Goal: Answer question/provide support

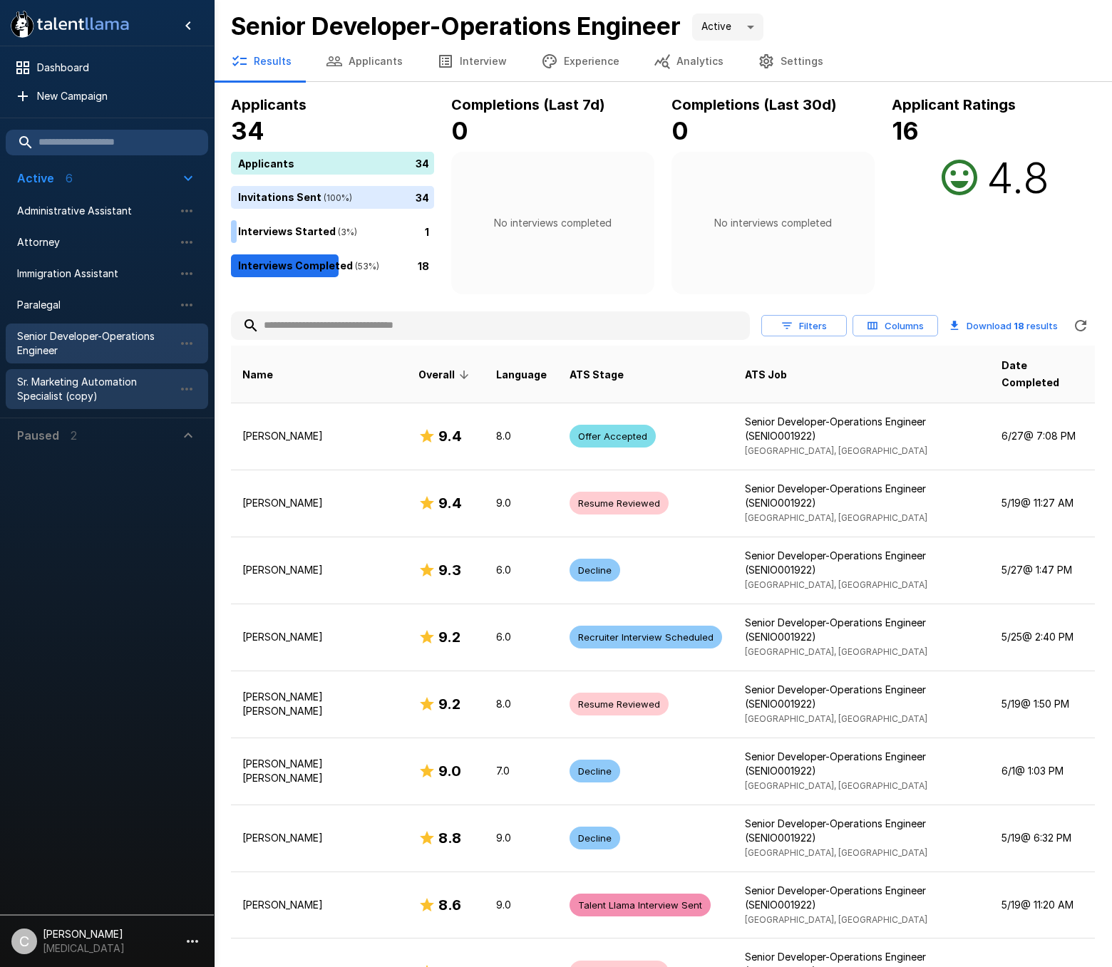
click at [76, 383] on span "Sr. Marketing Automation Specialist (copy)" at bounding box center [95, 389] width 157 height 29
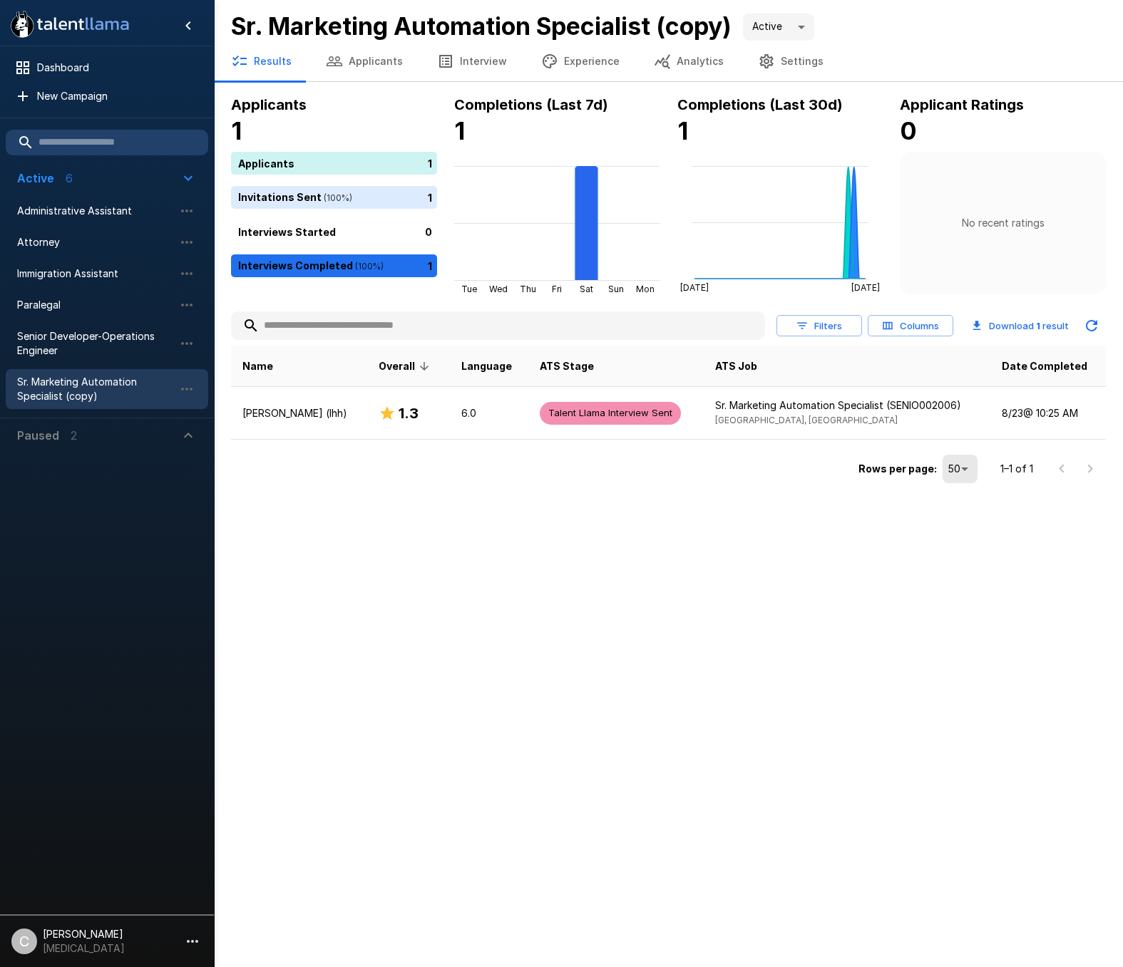
click at [875, 43] on div "Results Applicants Interview Experience Analytics Settings" at bounding box center [668, 61] width 909 height 40
click at [553, 560] on div ".st0{fill:#FFFFFF;} .st1{fill:#76a4ed;} Dashboard New Campaign Active 6 Adminis…" at bounding box center [561, 483] width 1123 height 967
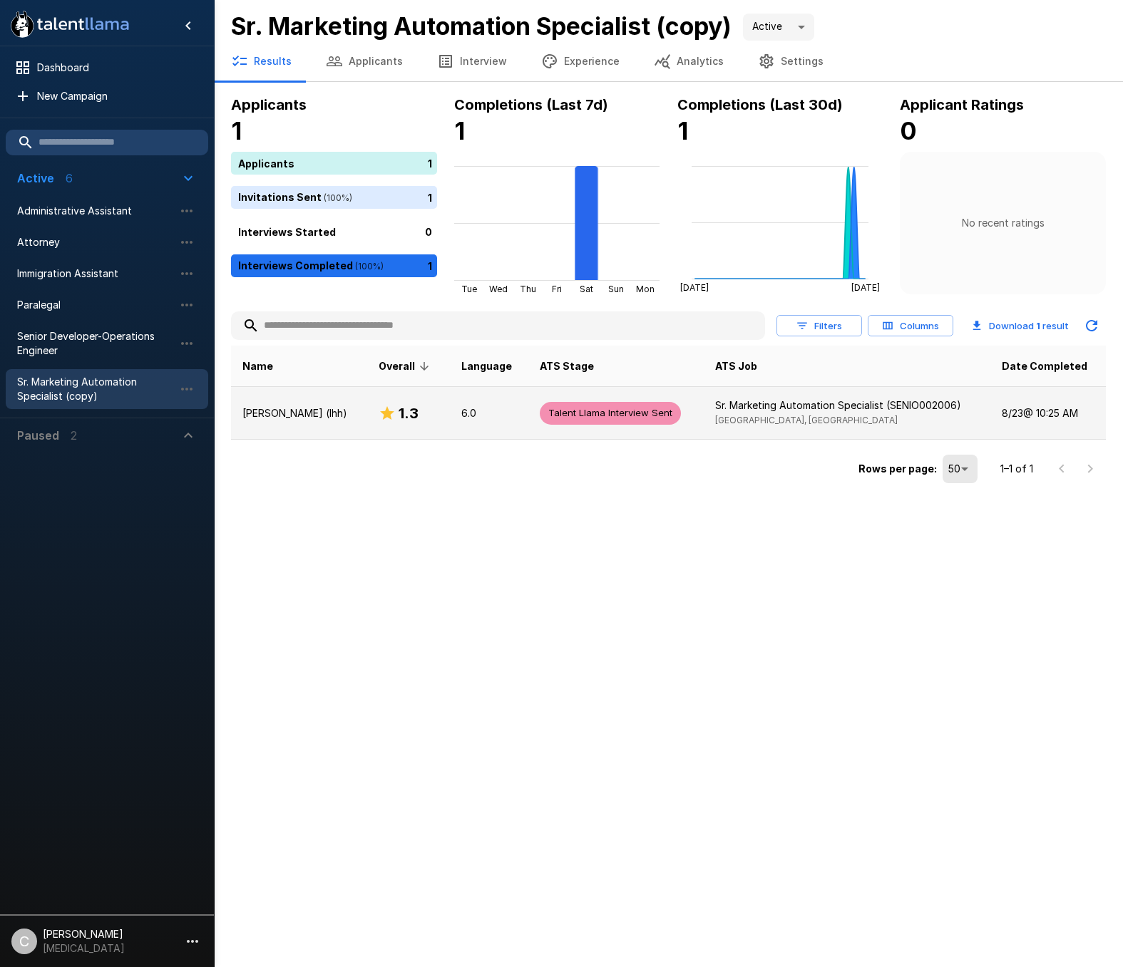
click at [329, 423] on td "[PERSON_NAME] (lhh)" at bounding box center [299, 413] width 136 height 53
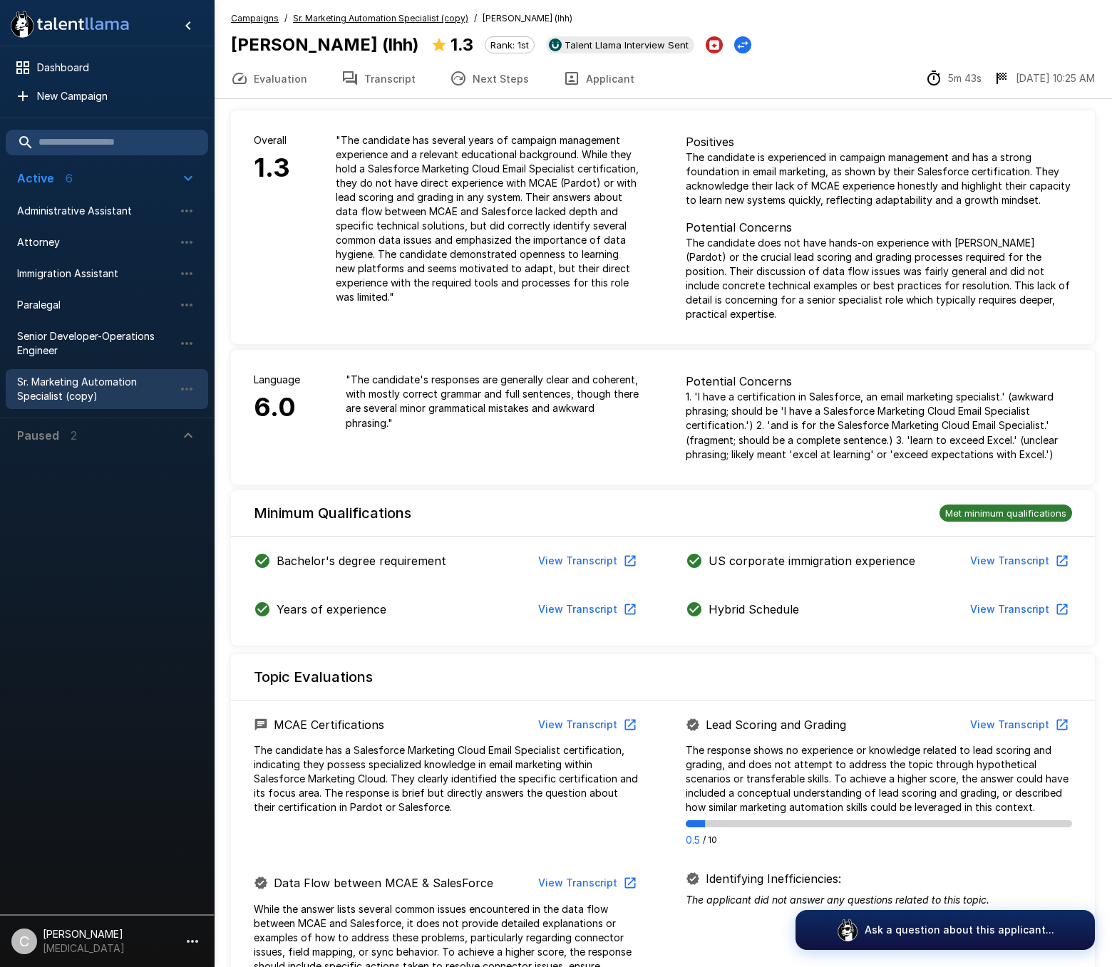
click at [371, 93] on button "Transcript" at bounding box center [378, 78] width 108 height 40
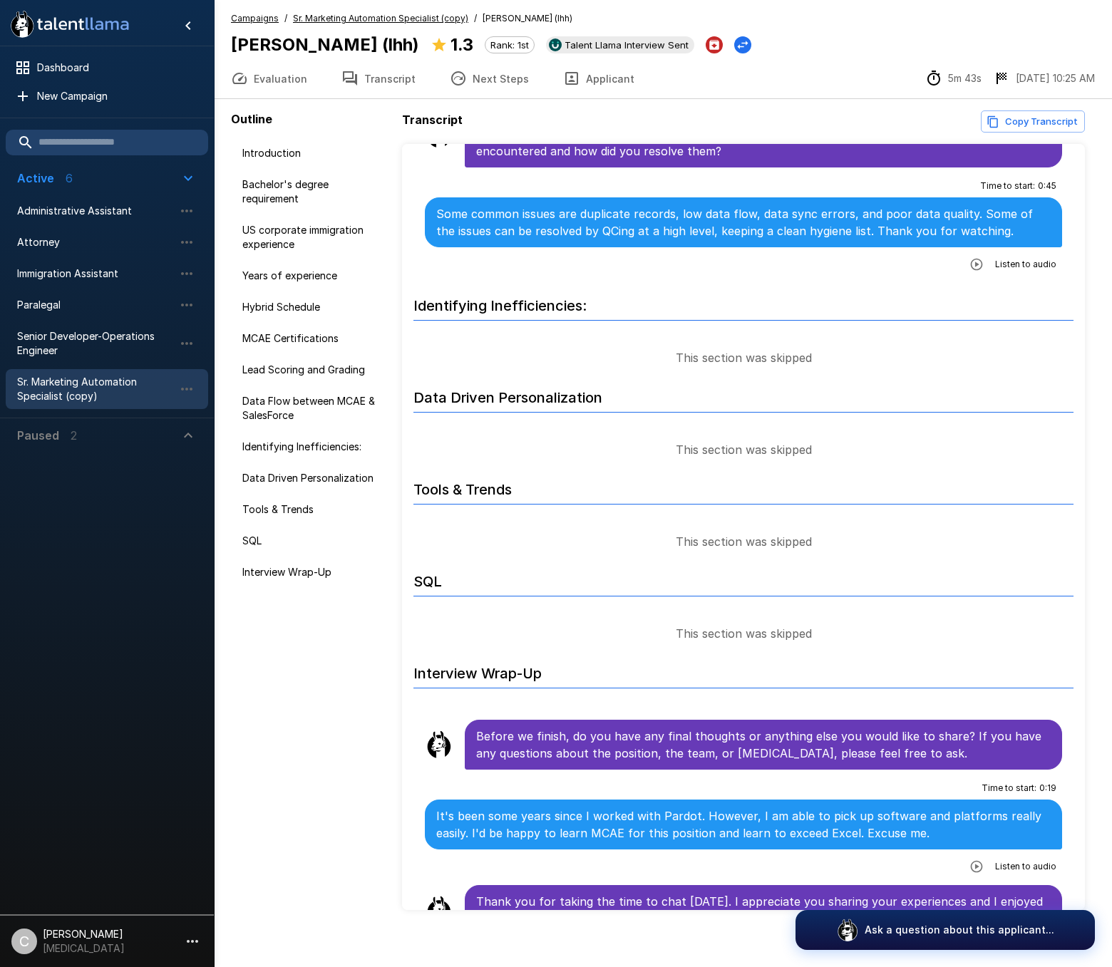
scroll to position [1973, 0]
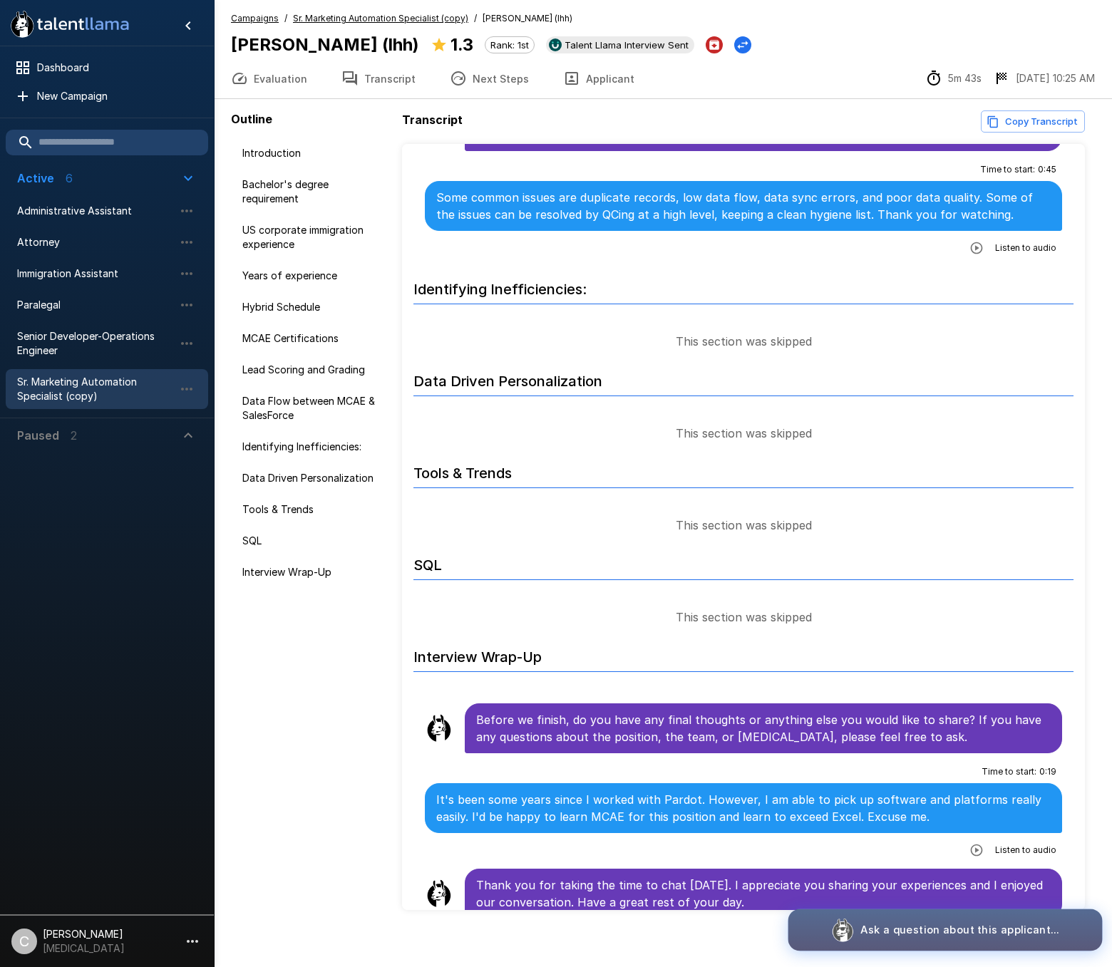
click at [955, 928] on p "Ask a question about this applicant..." at bounding box center [959, 929] width 199 height 15
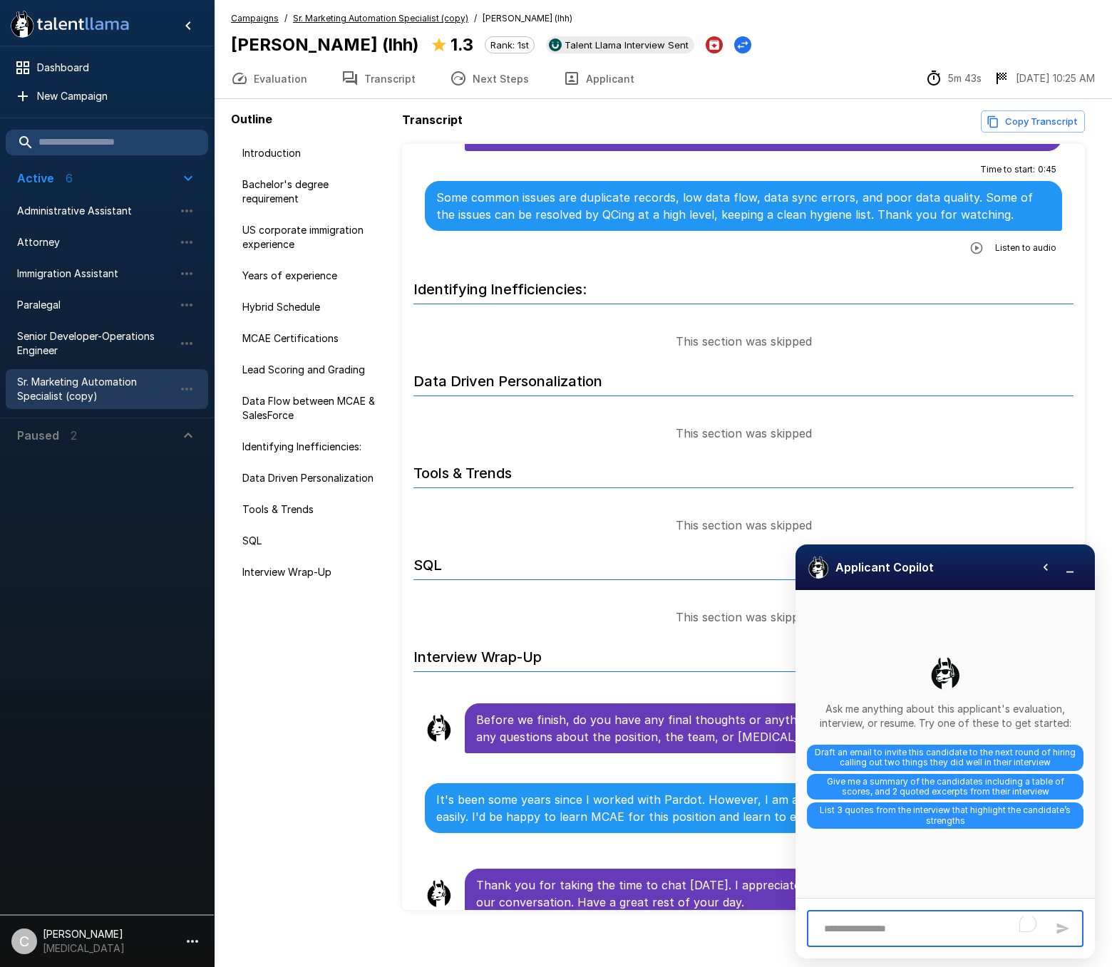
click at [918, 926] on textarea "To enrich screen reader interactions, please activate Accessibility in Grammarl…" at bounding box center [932, 929] width 230 height 25
type textarea "*"
type textarea "**********"
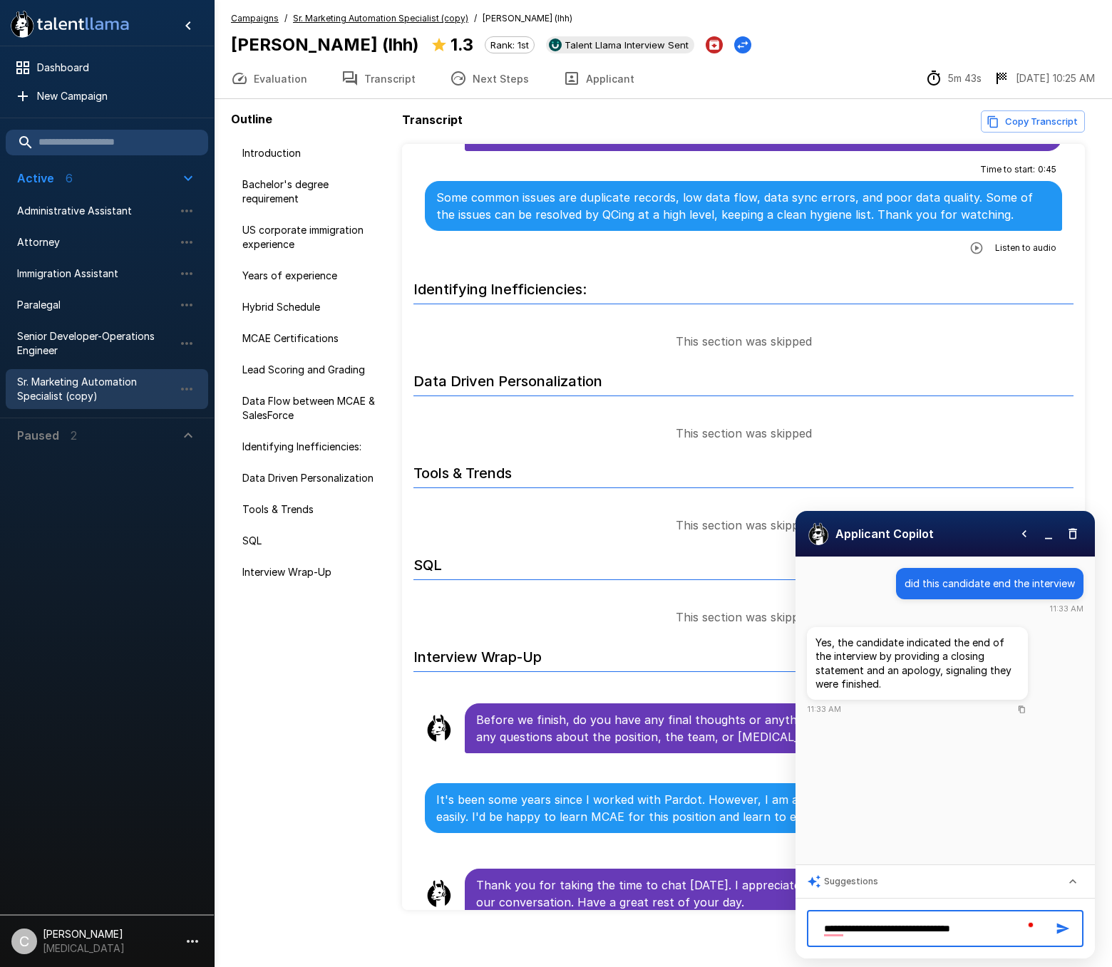
type textarea "**********"
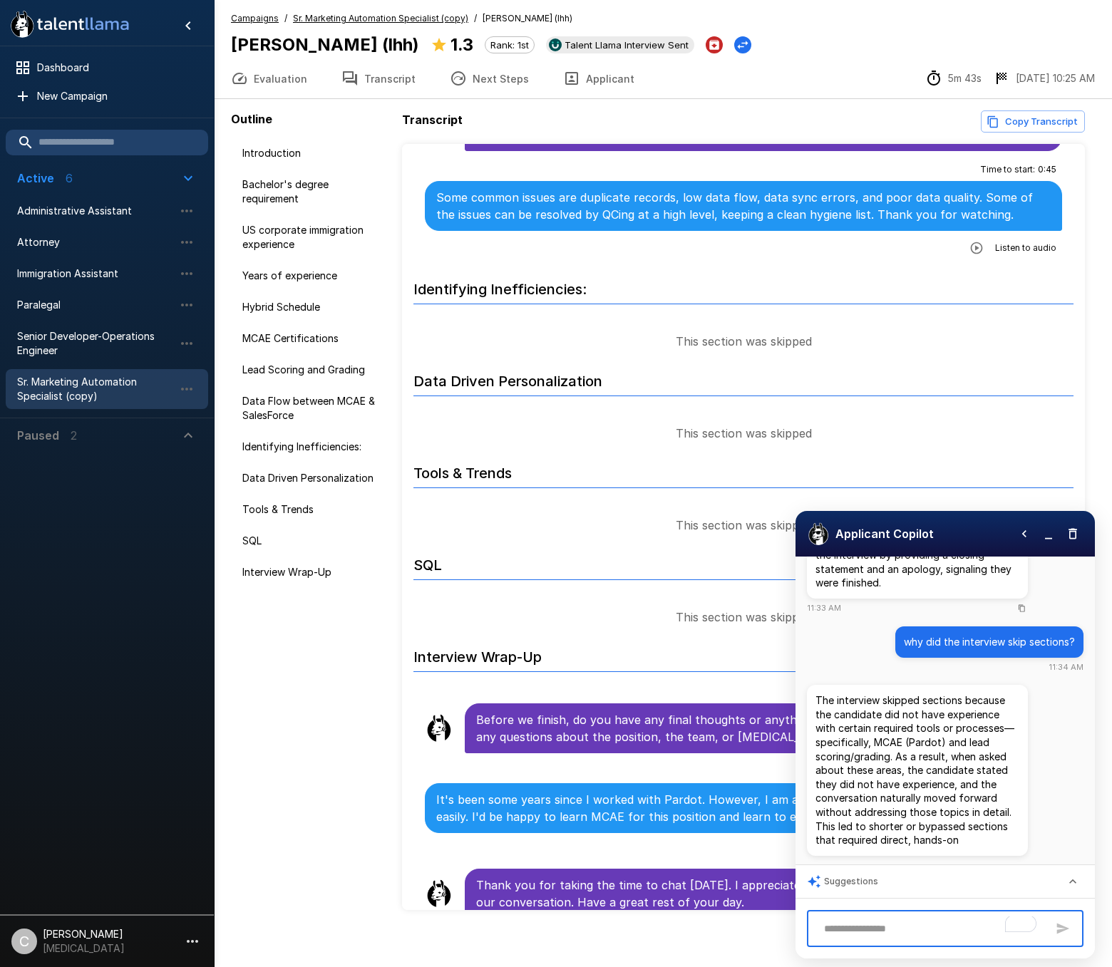
scroll to position [131, 0]
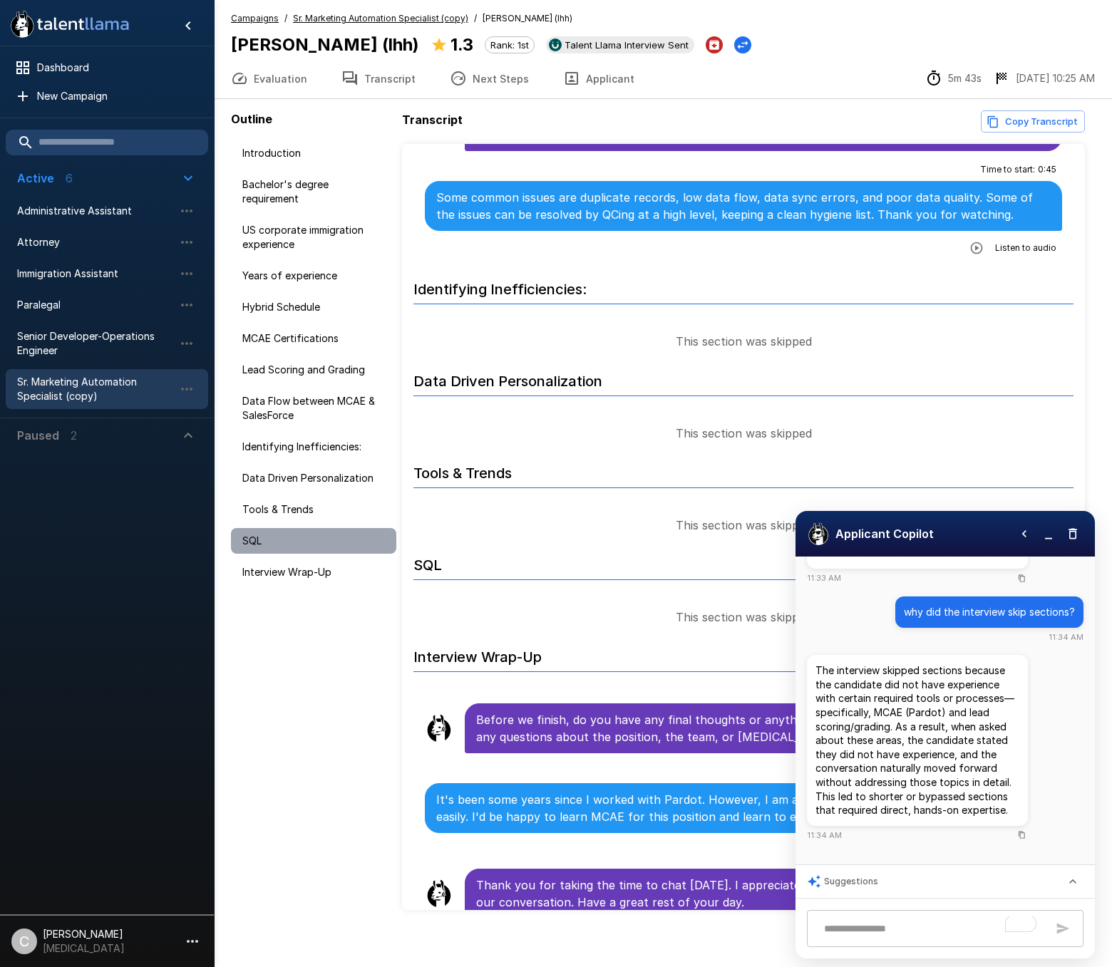
click at [267, 540] on span "SQL" at bounding box center [313, 541] width 143 height 14
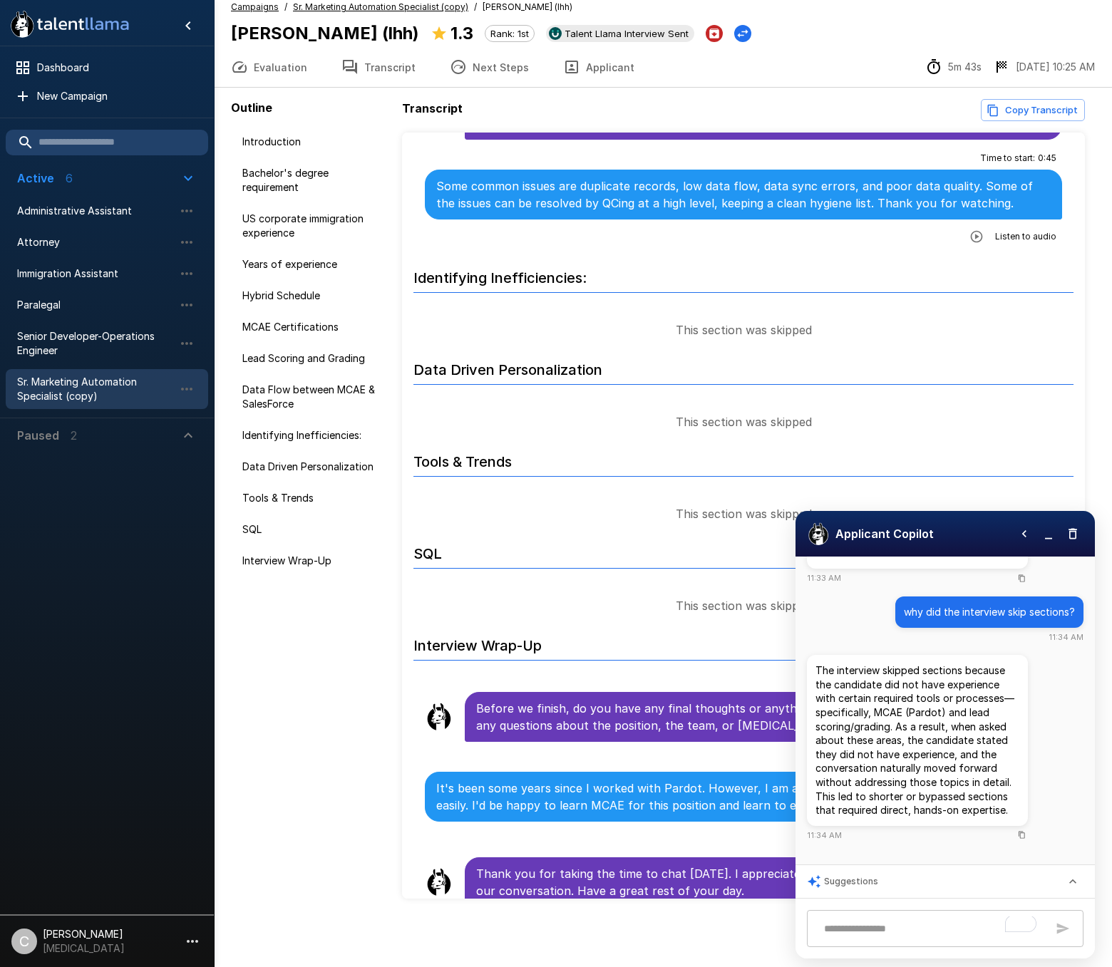
click at [362, 68] on button "Transcript" at bounding box center [378, 67] width 108 height 40
click at [326, 15] on div "Campaigns / Sr. Marketing Automation Specialist (copy) / [PERSON_NAME] (lhh) [P…" at bounding box center [491, 23] width 520 height 47
click at [337, 6] on u "Sr. Marketing Automation Specialist (copy)" at bounding box center [380, 6] width 175 height 11
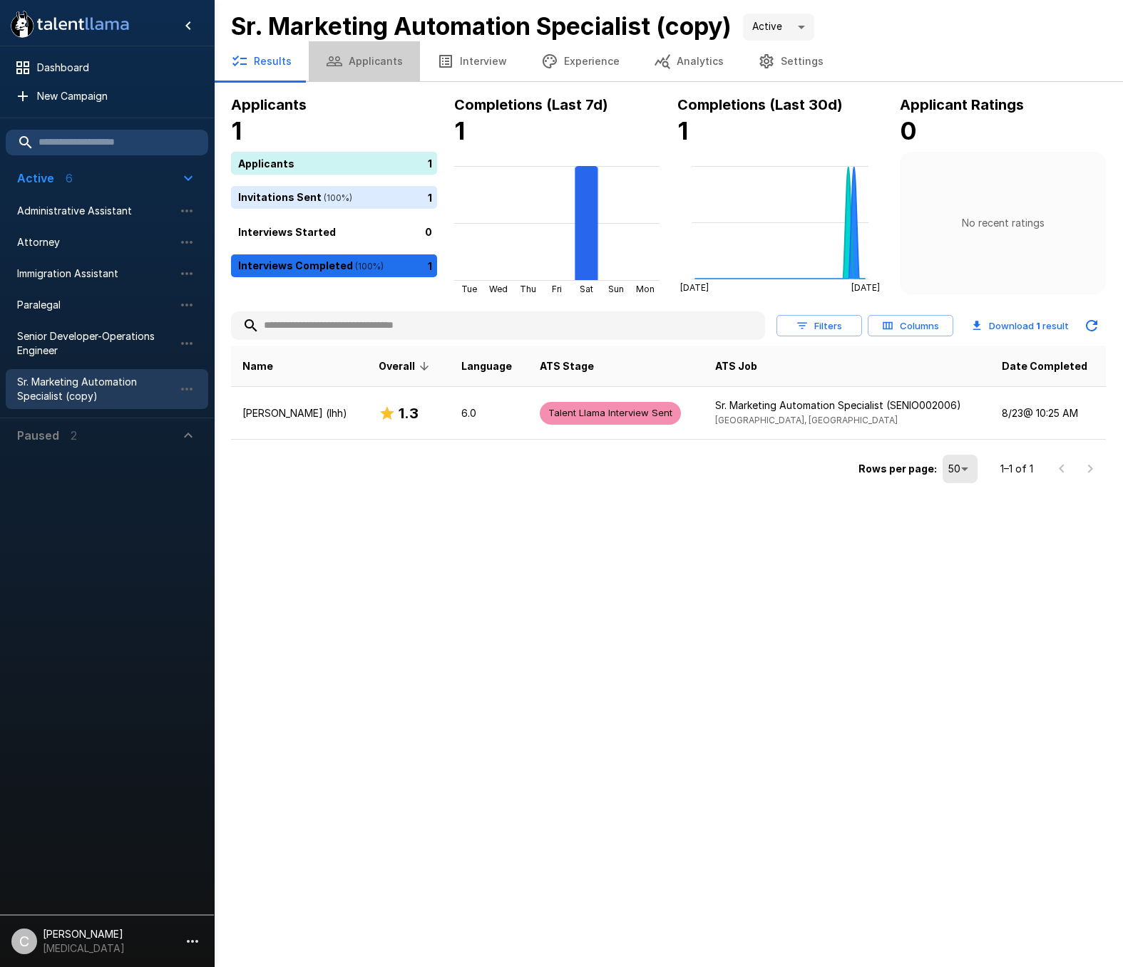
click at [367, 68] on button "Applicants" at bounding box center [364, 61] width 111 height 40
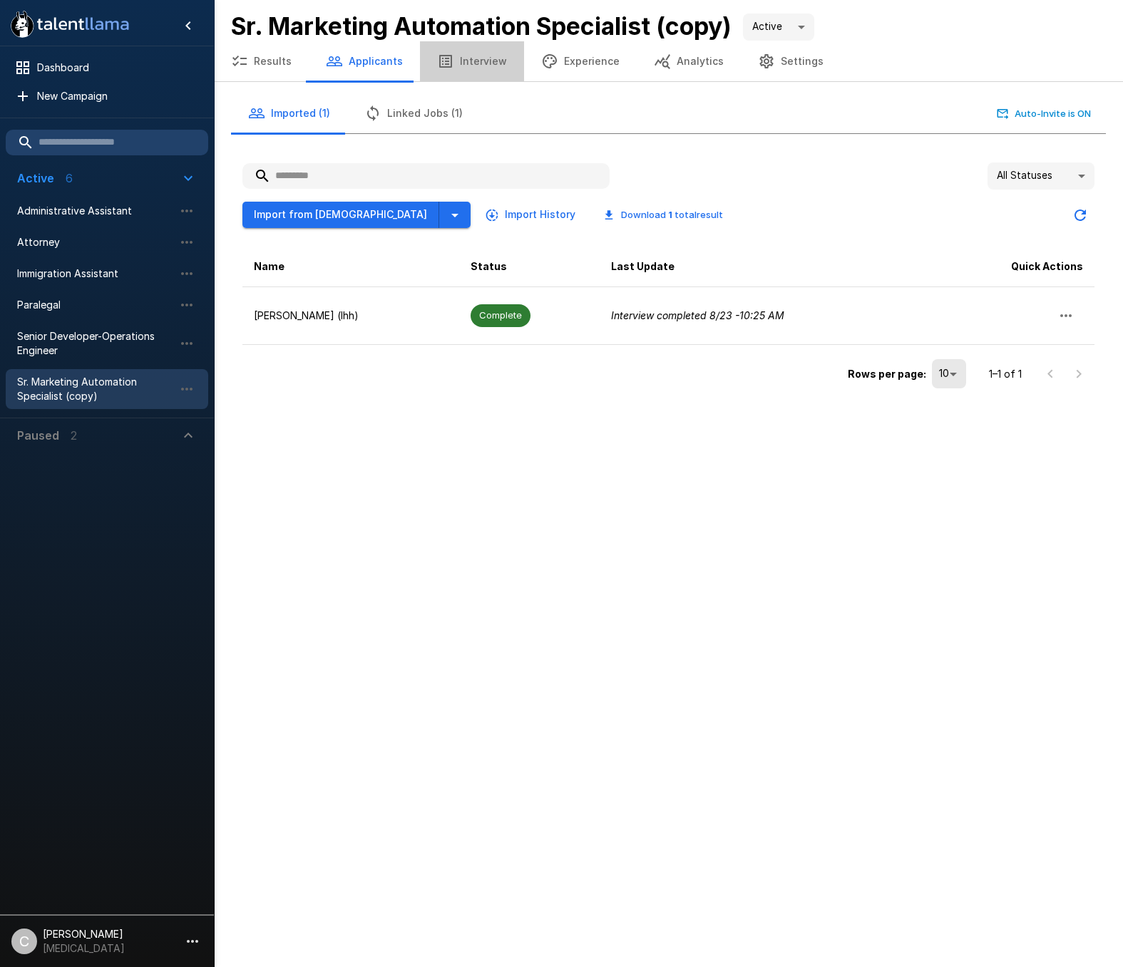
click at [469, 61] on button "Interview" at bounding box center [472, 61] width 104 height 40
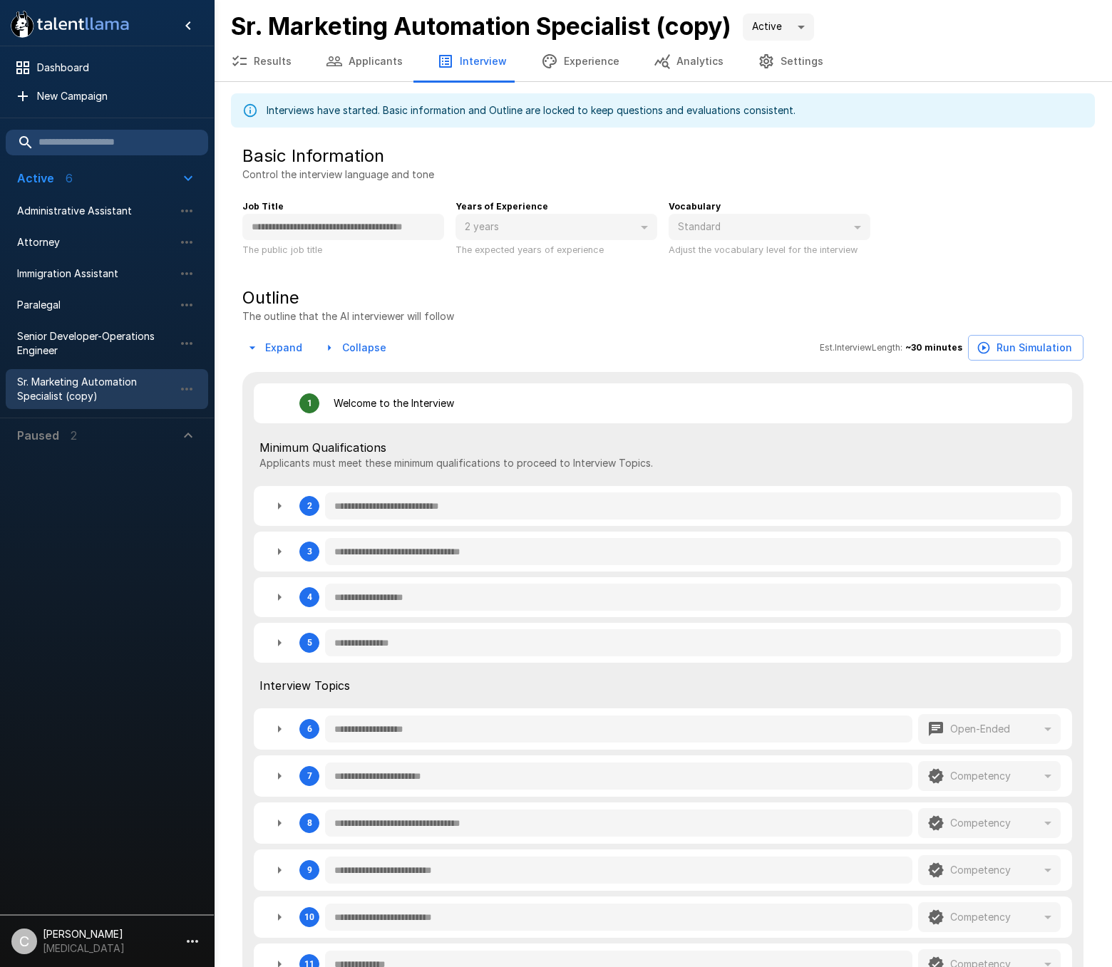
type textarea "*"
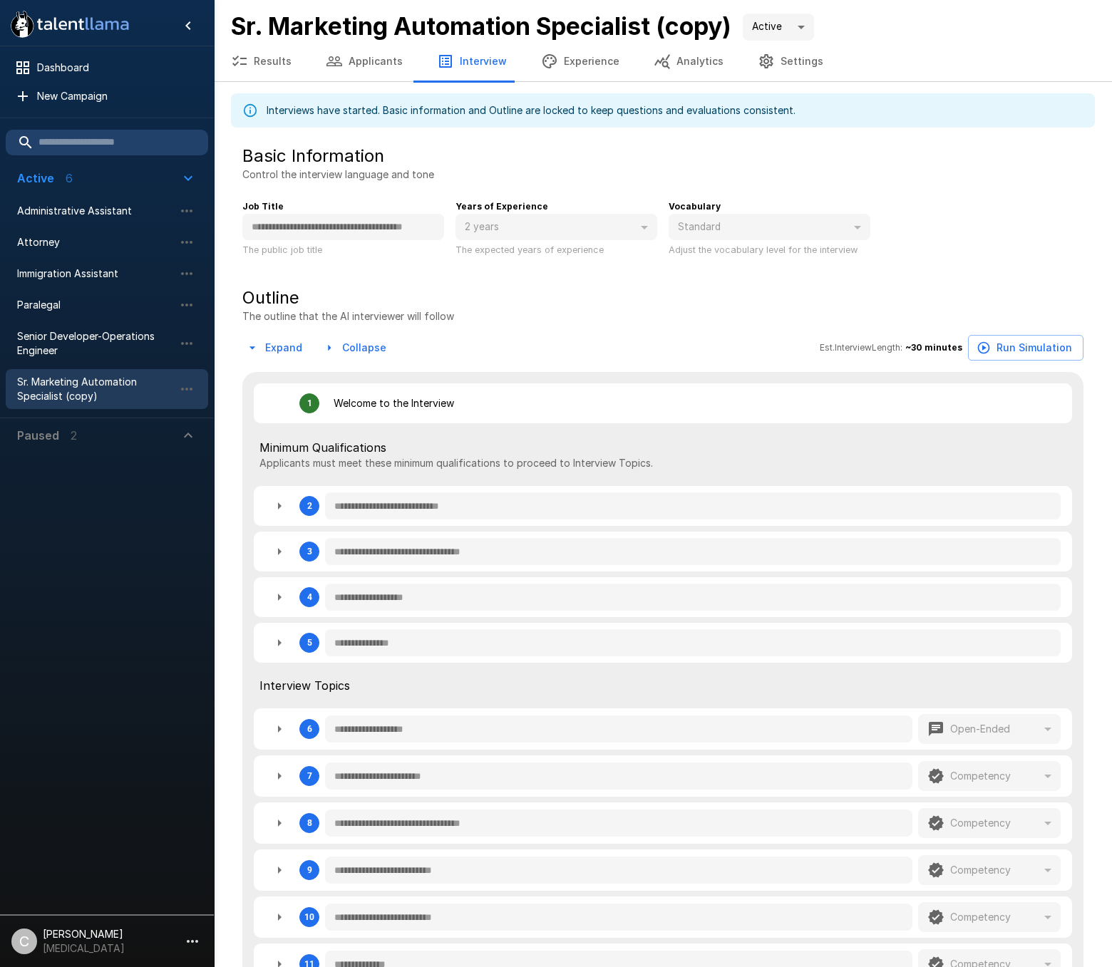
type textarea "*"
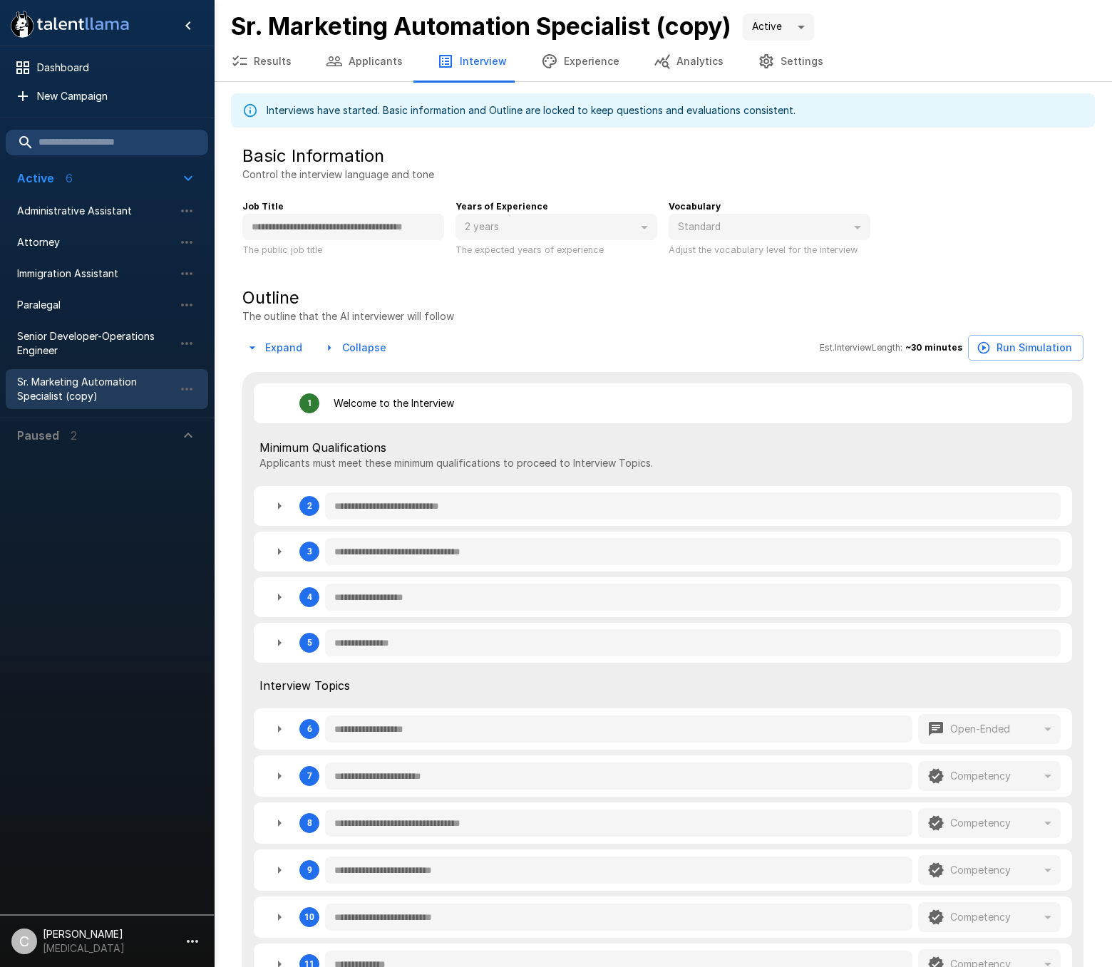
type textarea "*"
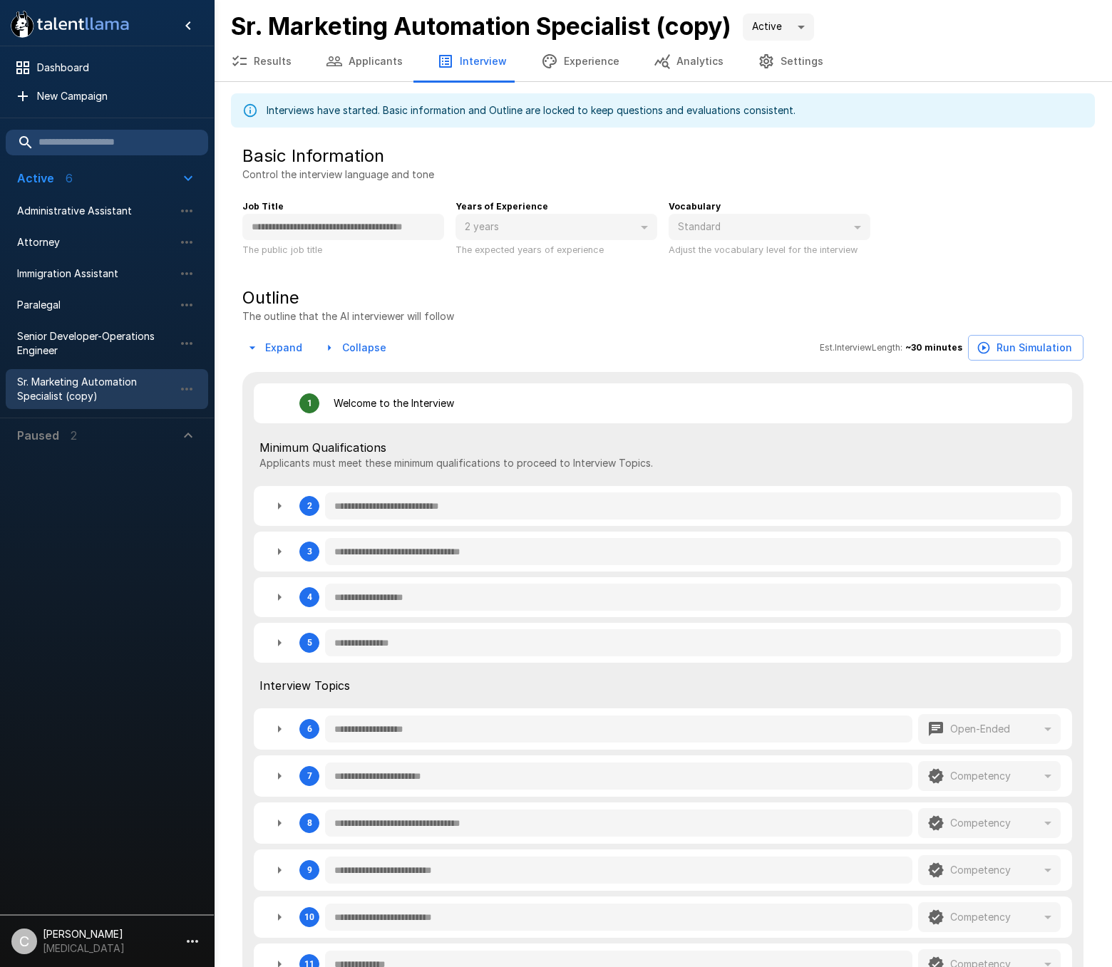
type textarea "*"
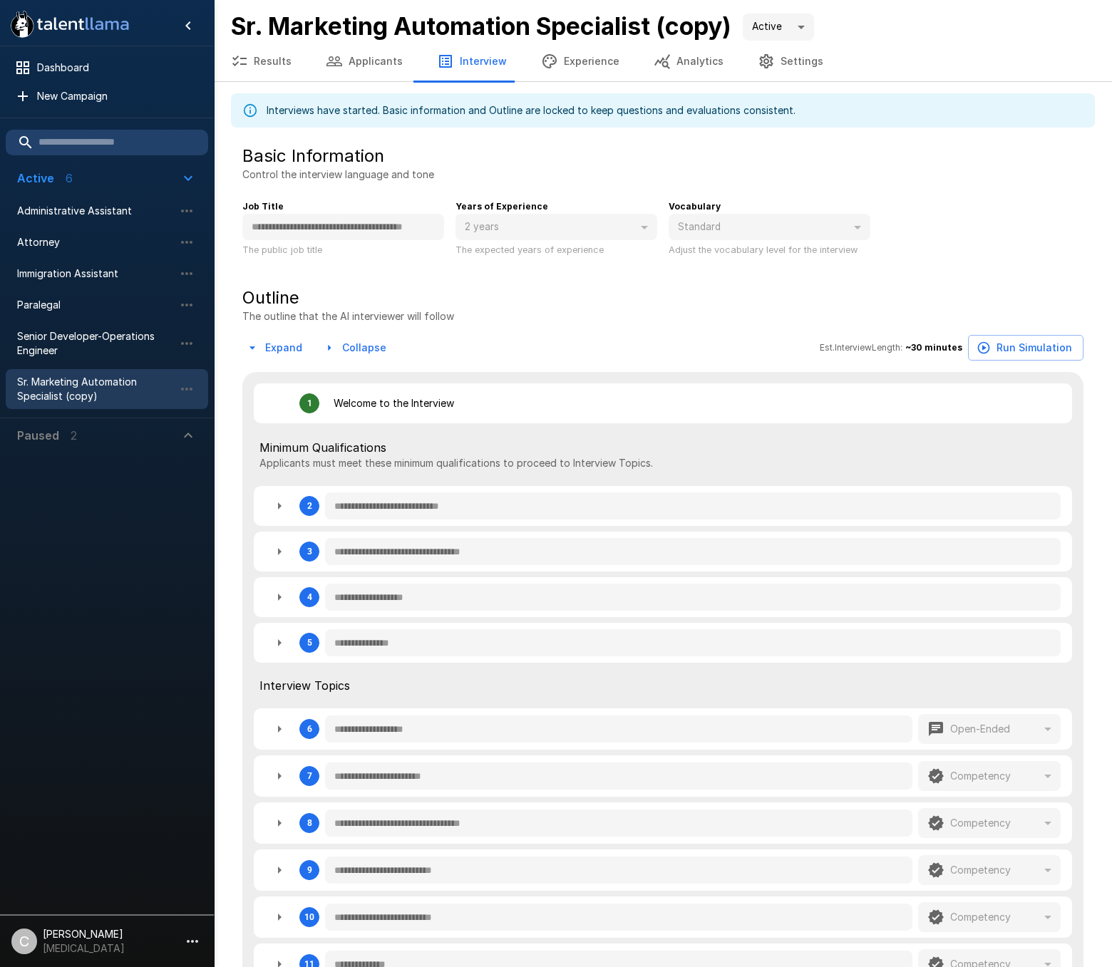
type textarea "*"
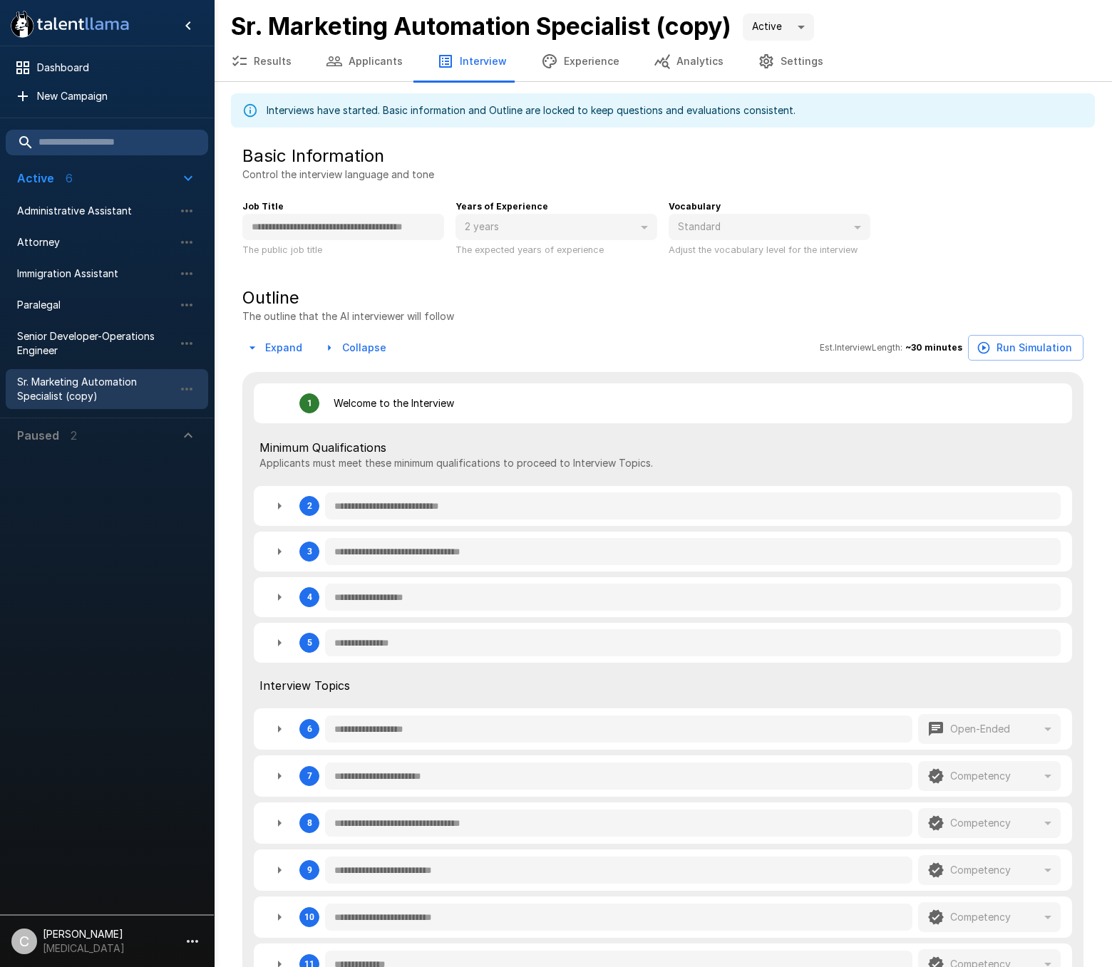
type textarea "*"
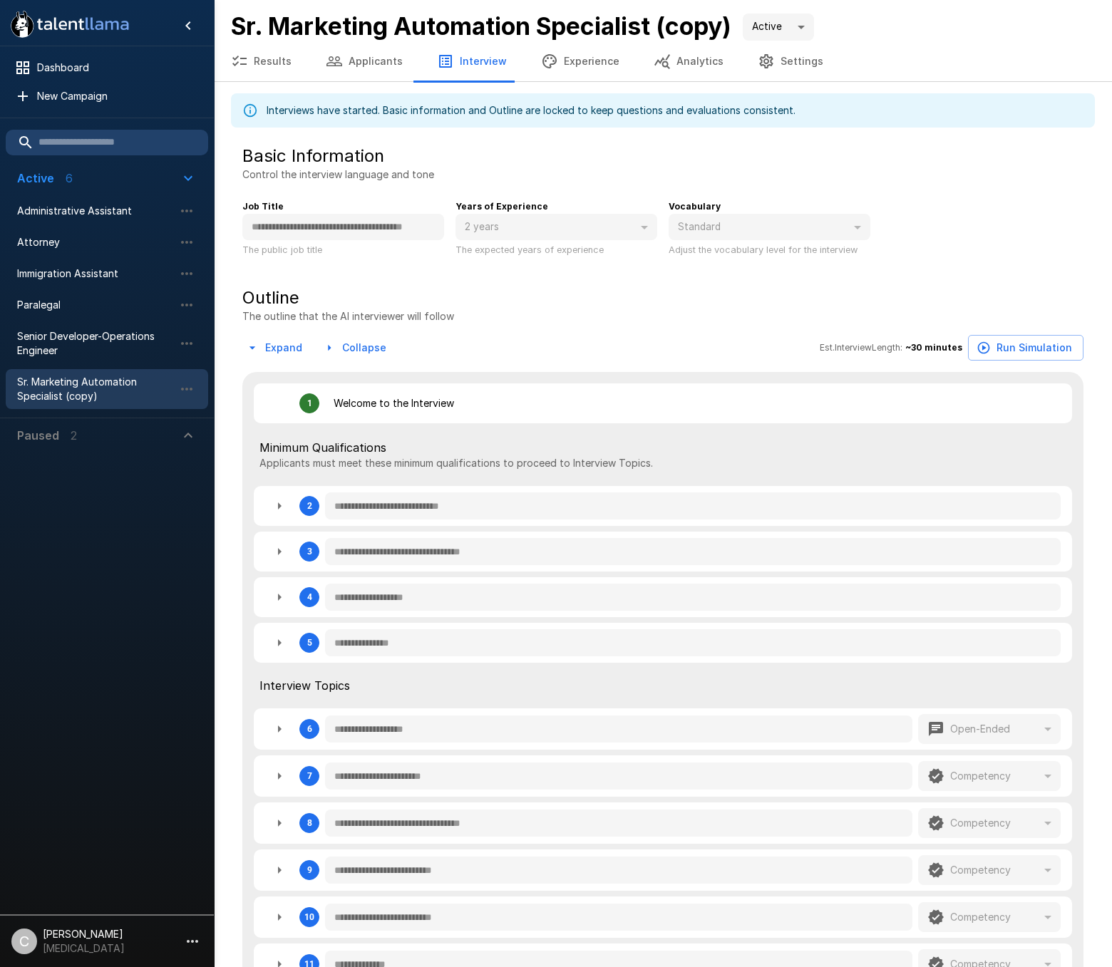
type textarea "*"
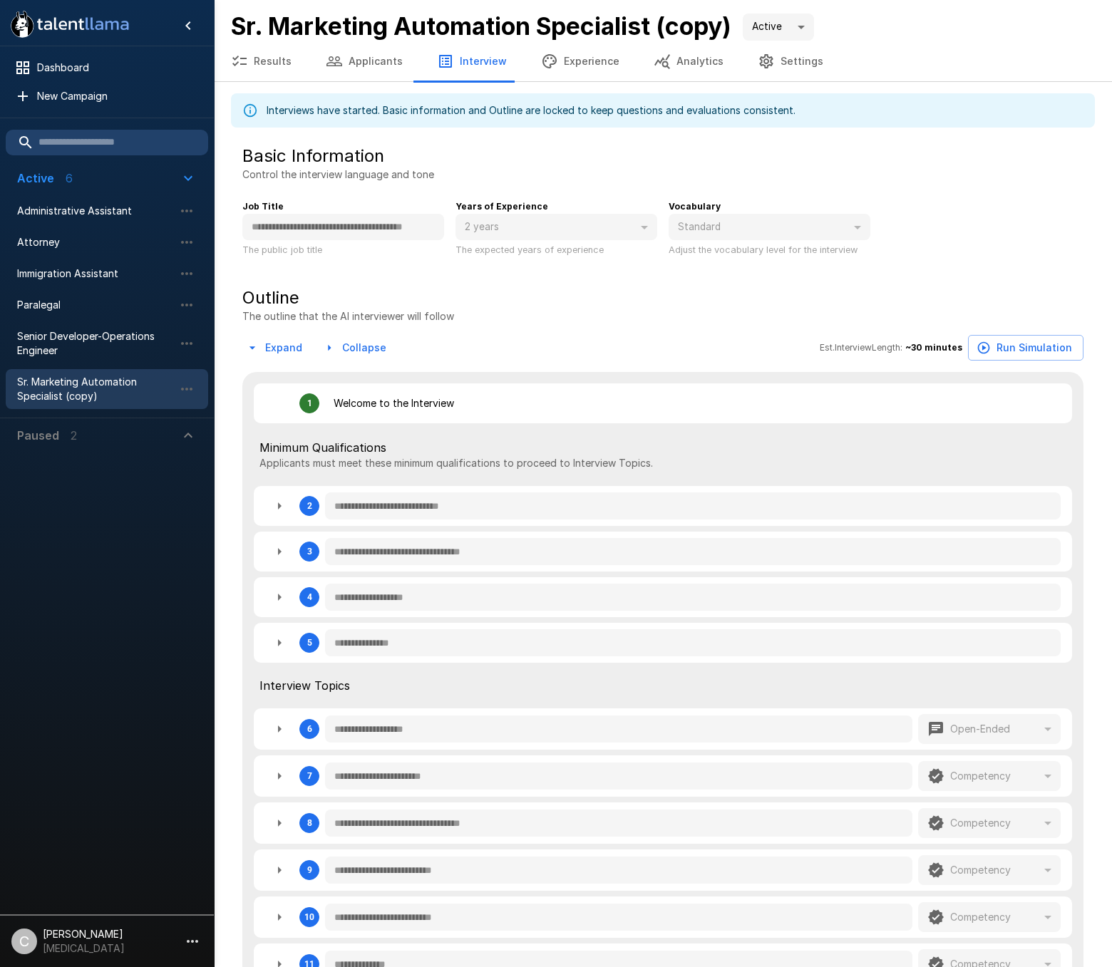
type textarea "*"
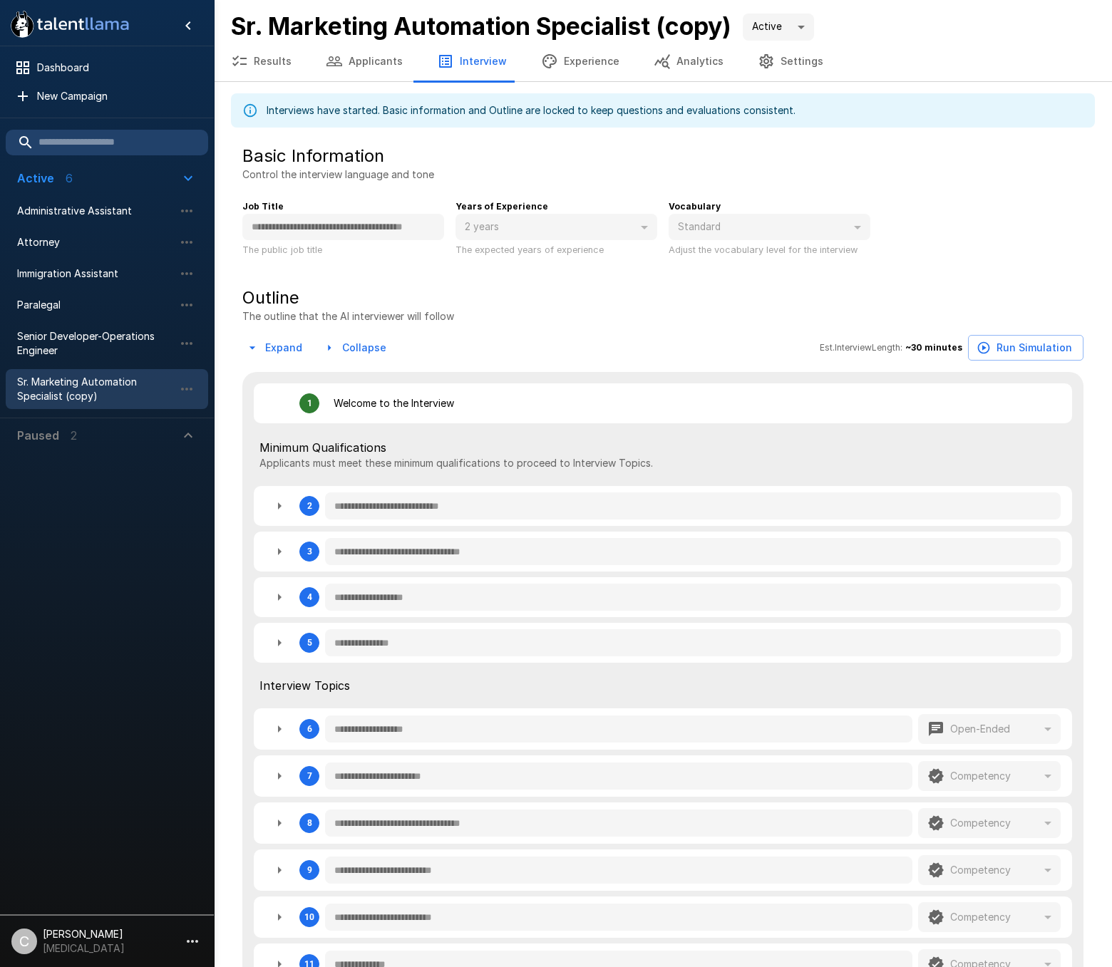
type textarea "*"
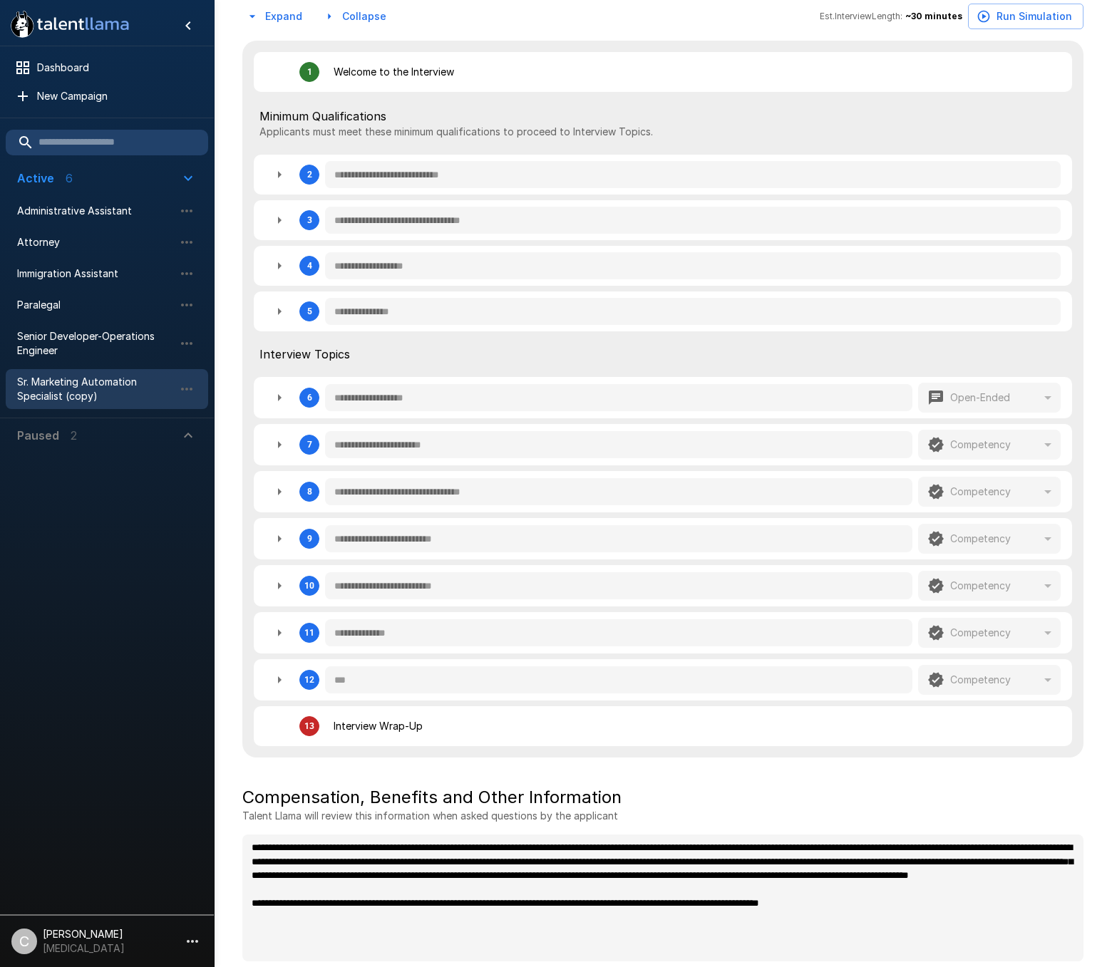
scroll to position [339, 0]
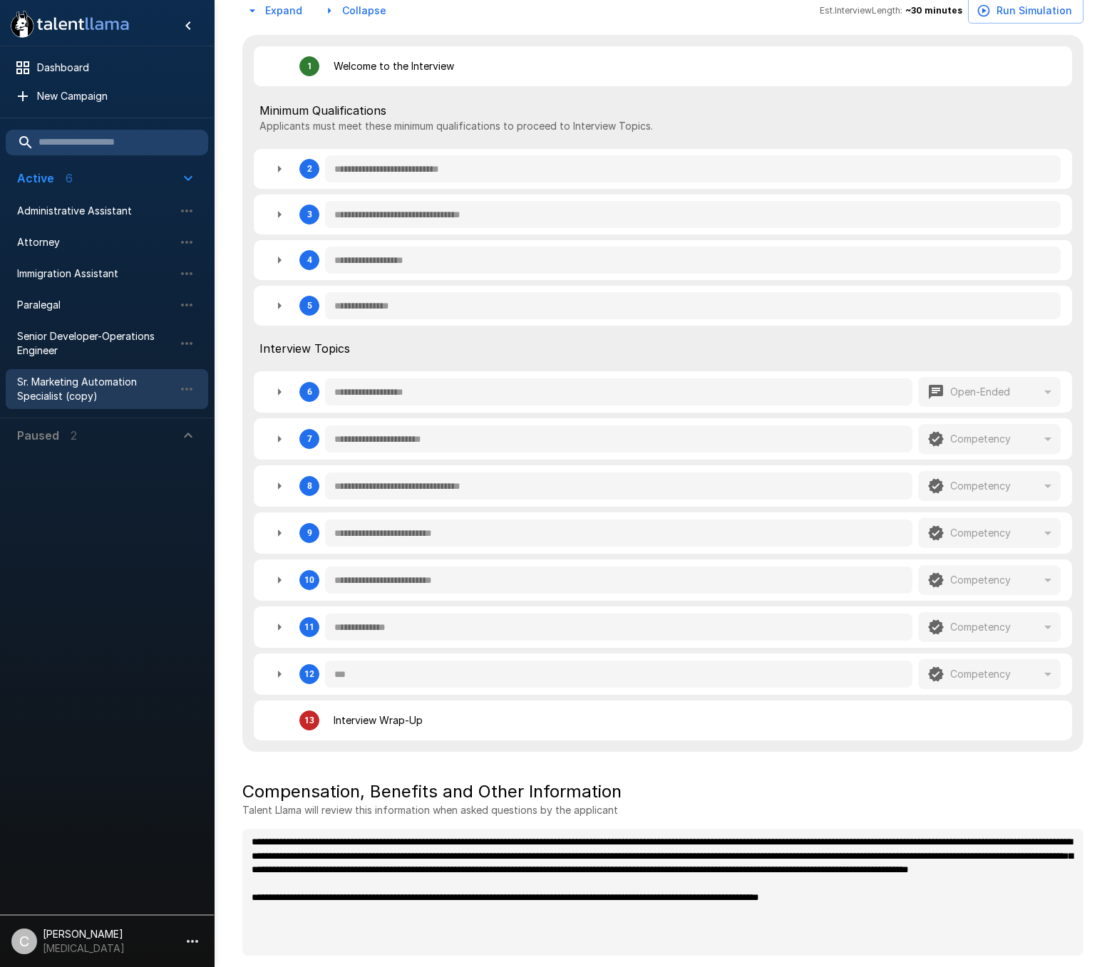
click at [283, 487] on icon "button" at bounding box center [279, 486] width 17 height 17
type textarea "*"
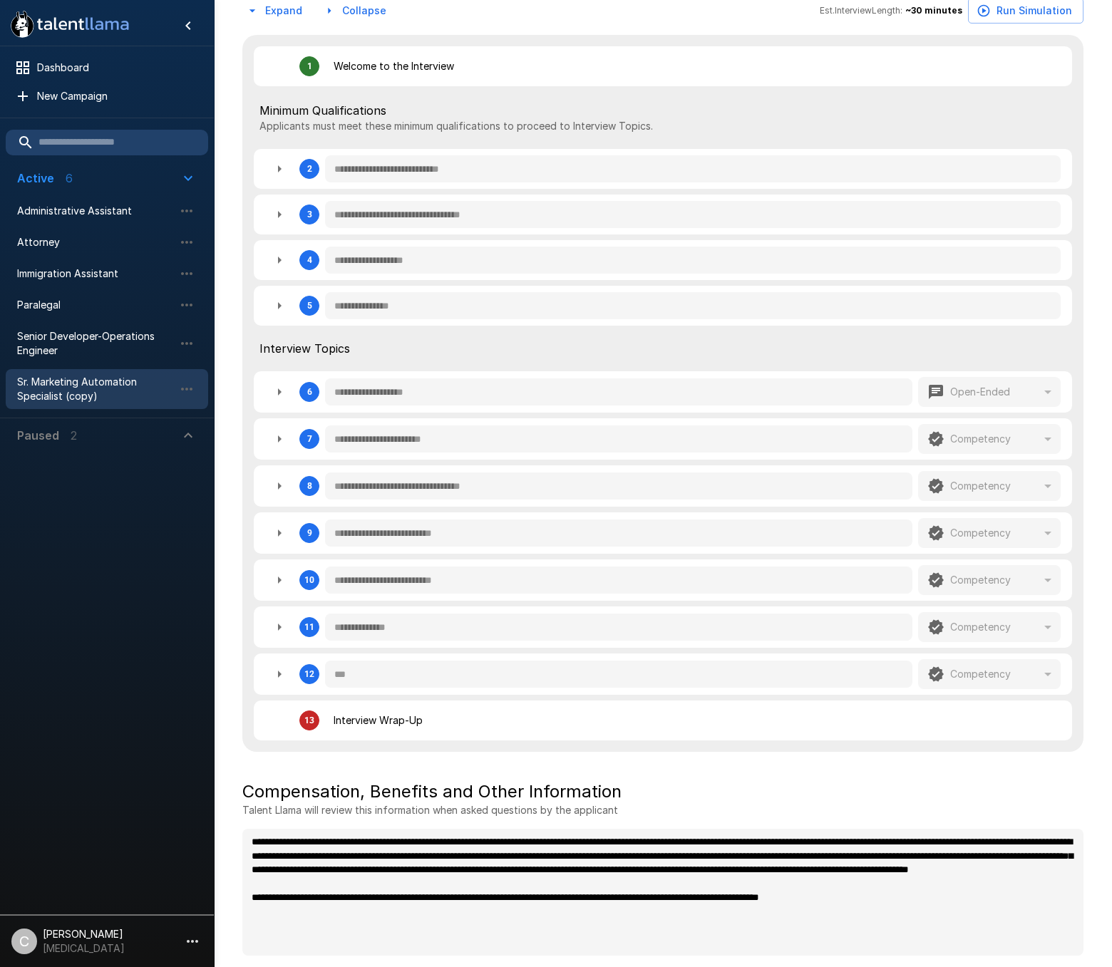
type textarea "*"
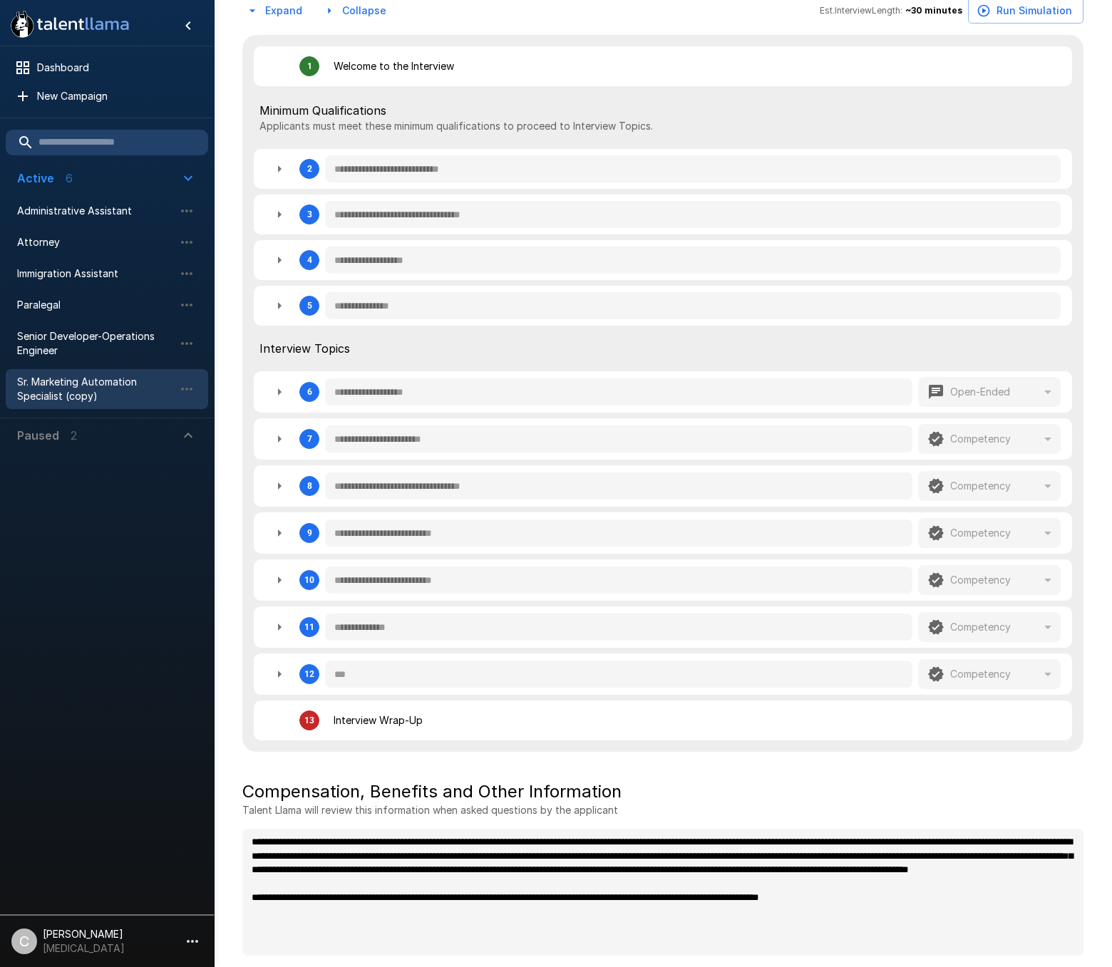
type textarea "*"
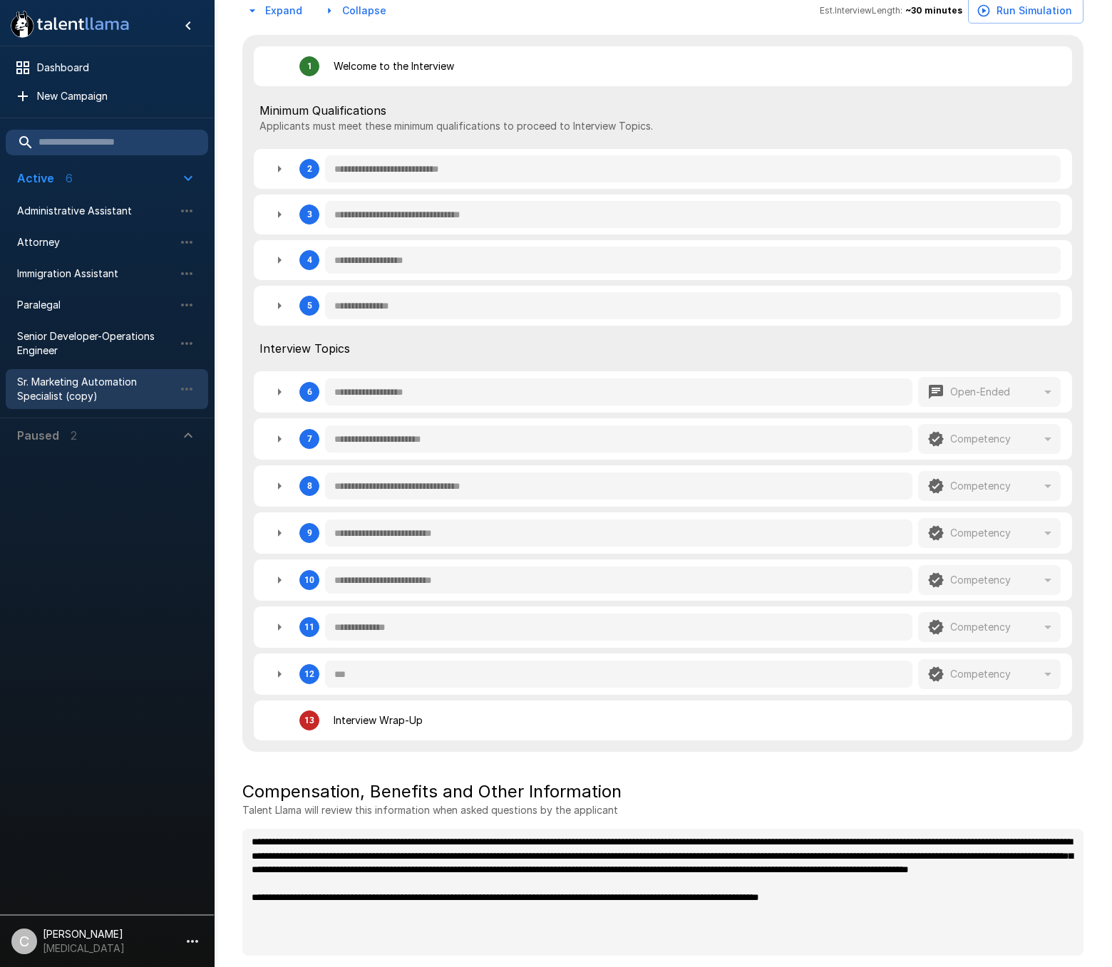
type textarea "*"
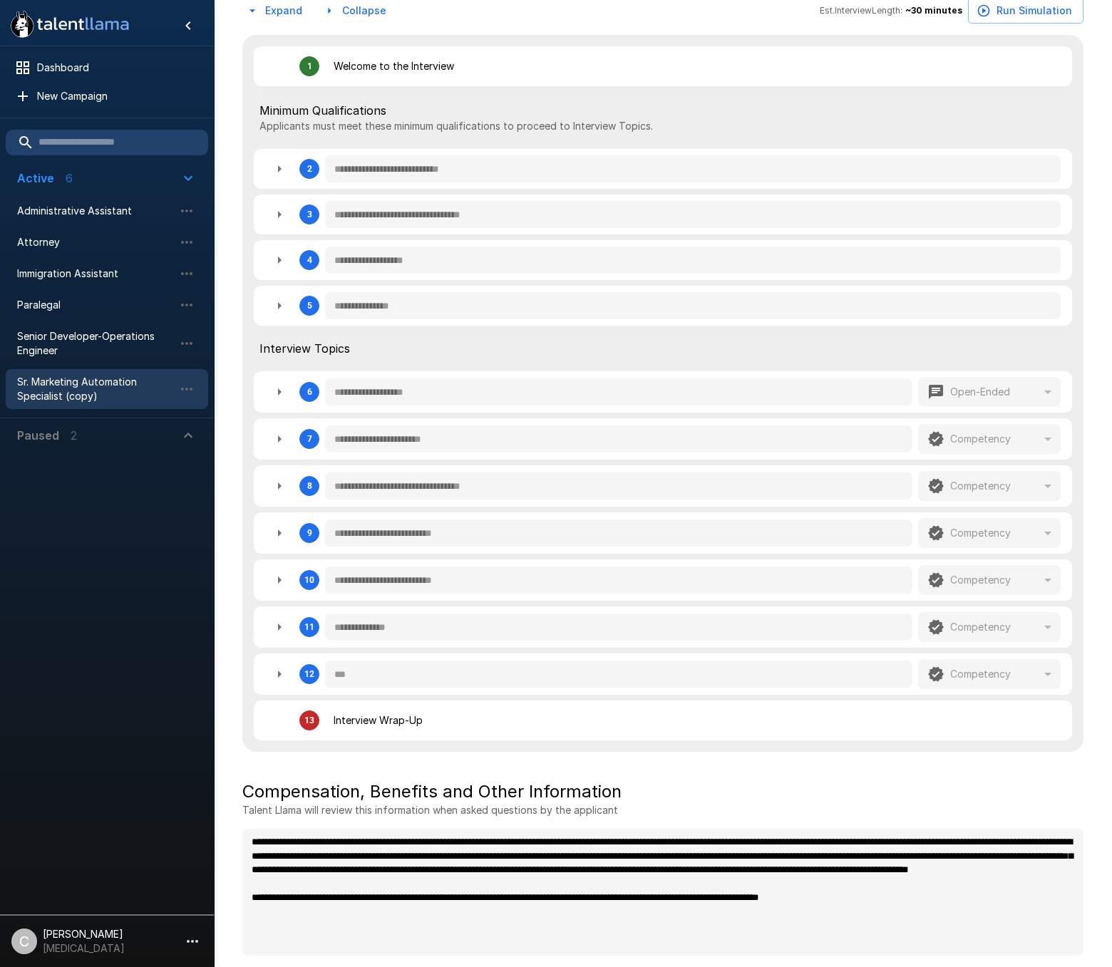
type textarea "*"
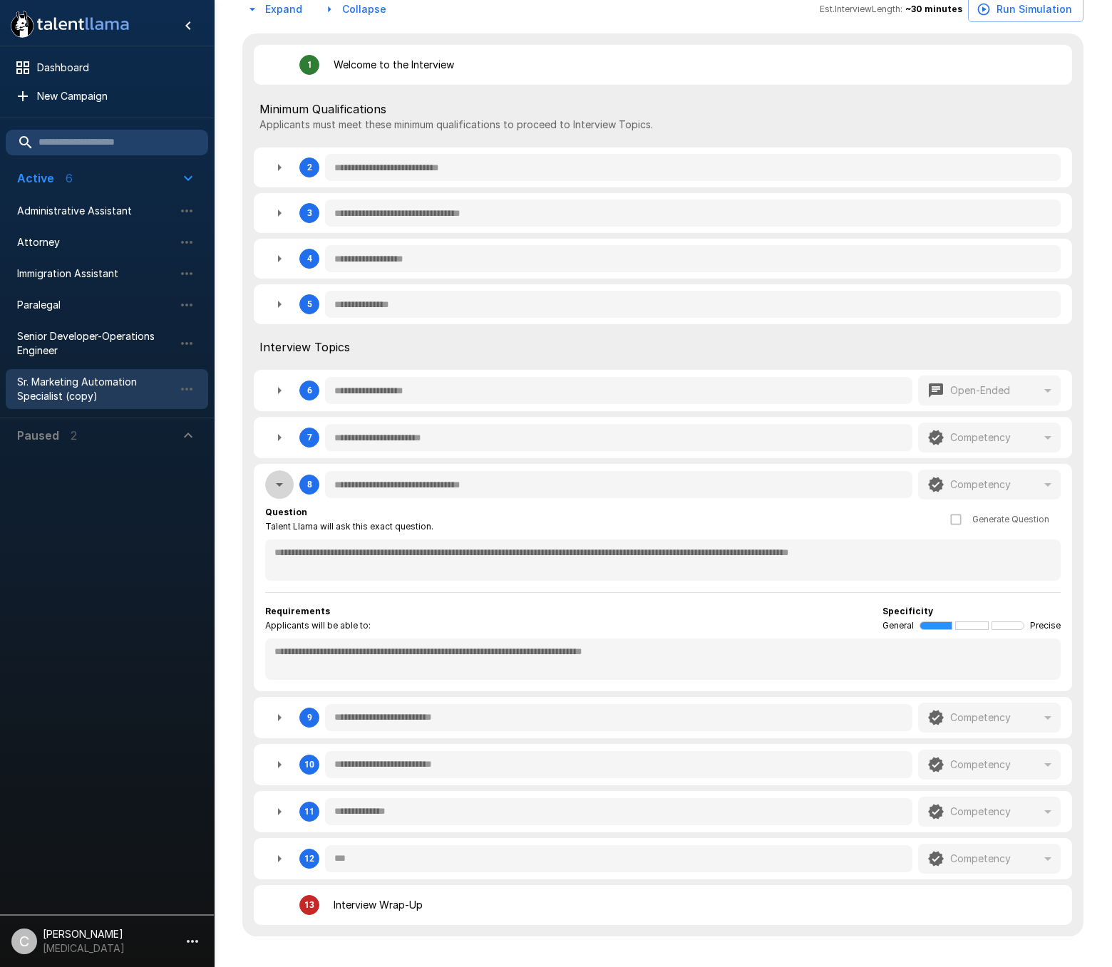
click at [278, 485] on icon "button" at bounding box center [279, 484] width 17 height 17
type textarea "*"
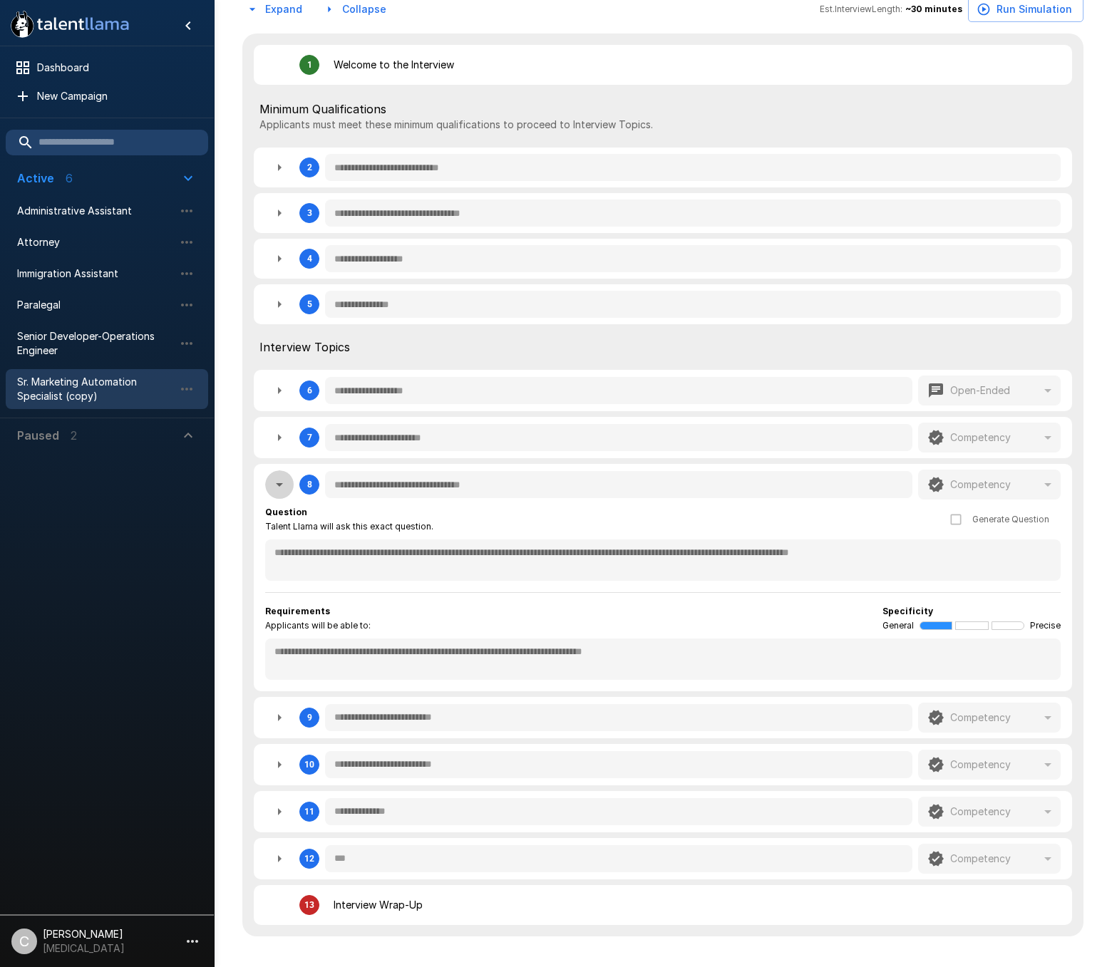
type textarea "*"
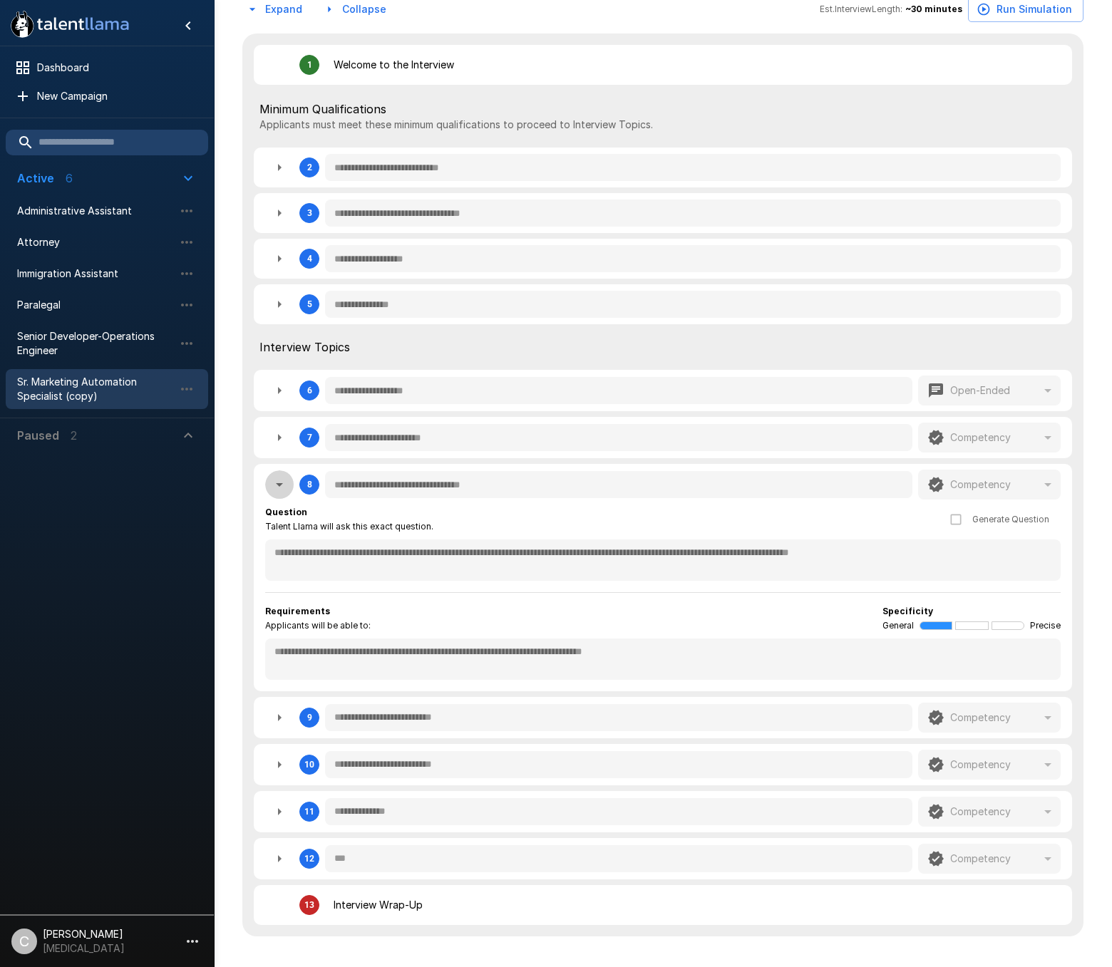
type textarea "*"
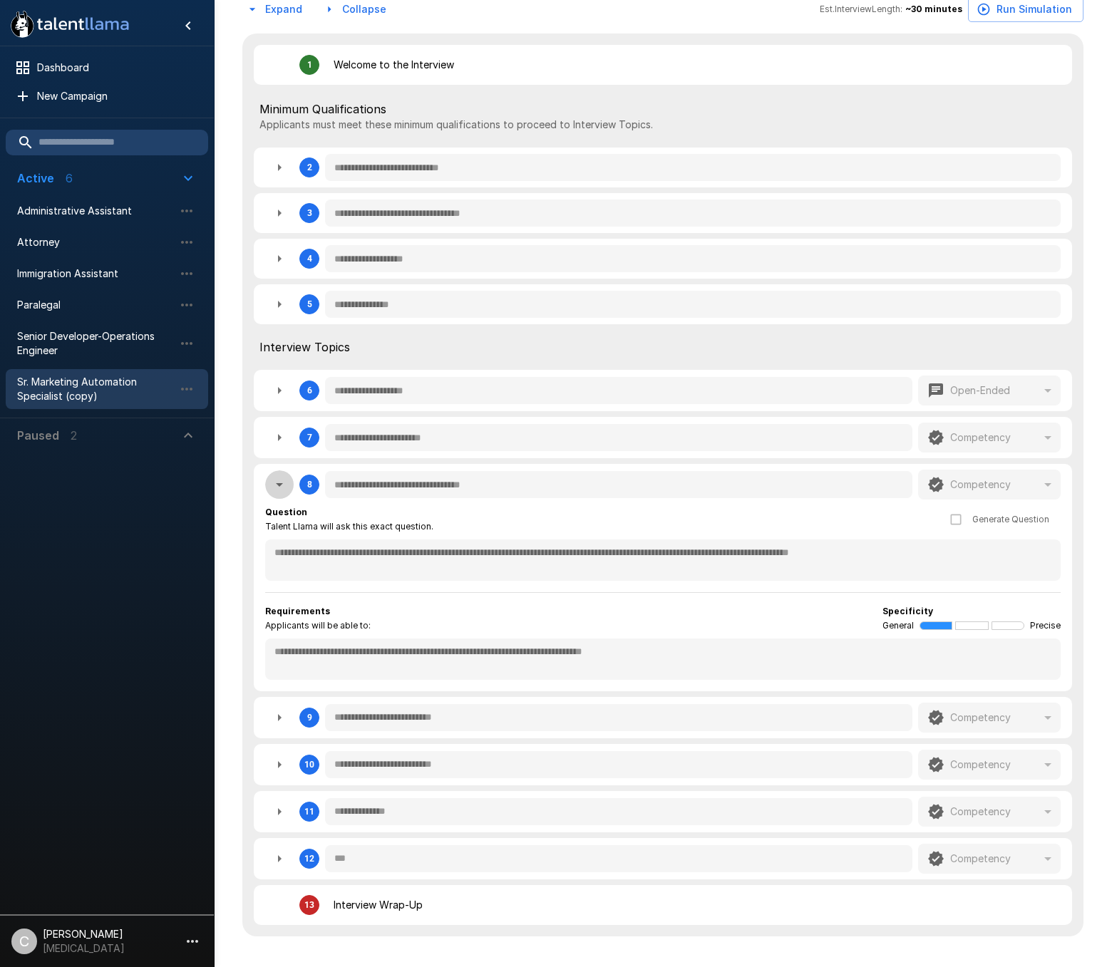
type textarea "*"
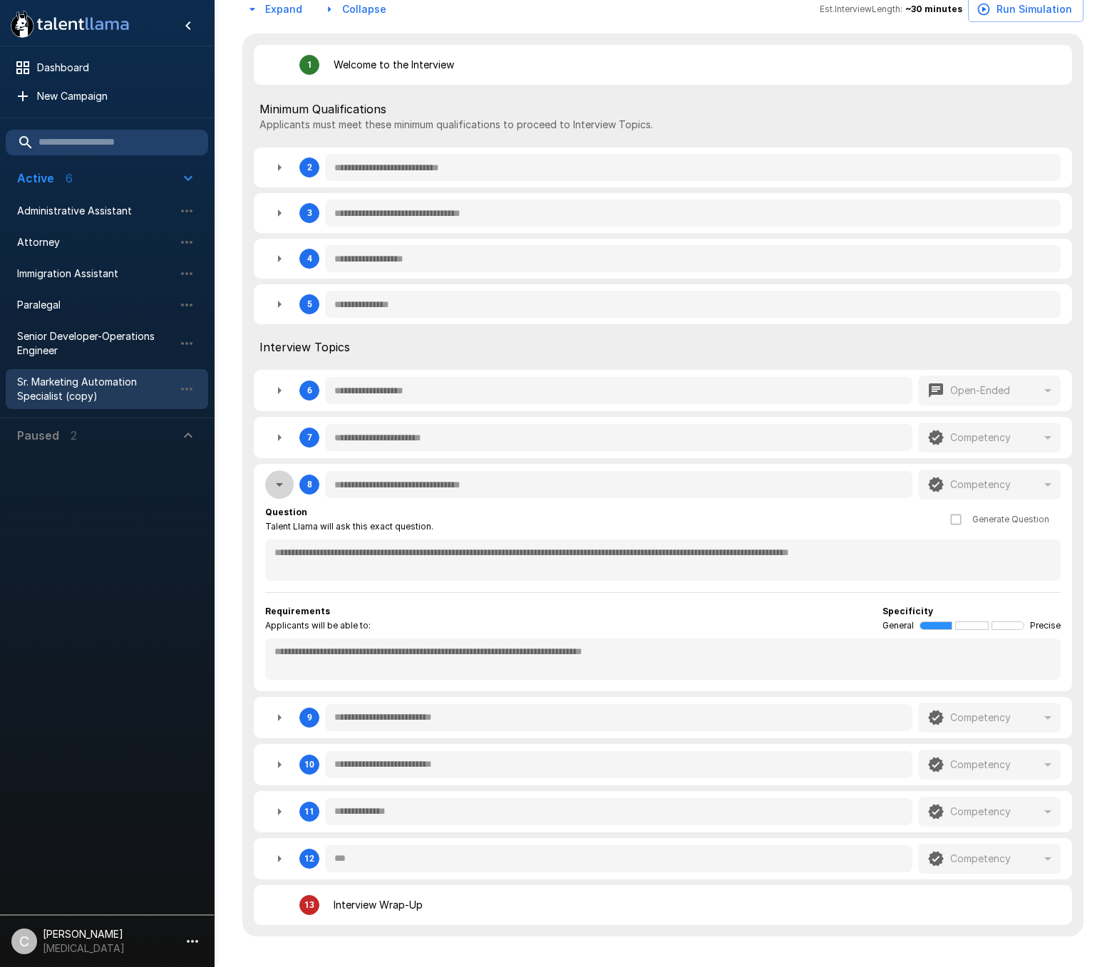
type textarea "*"
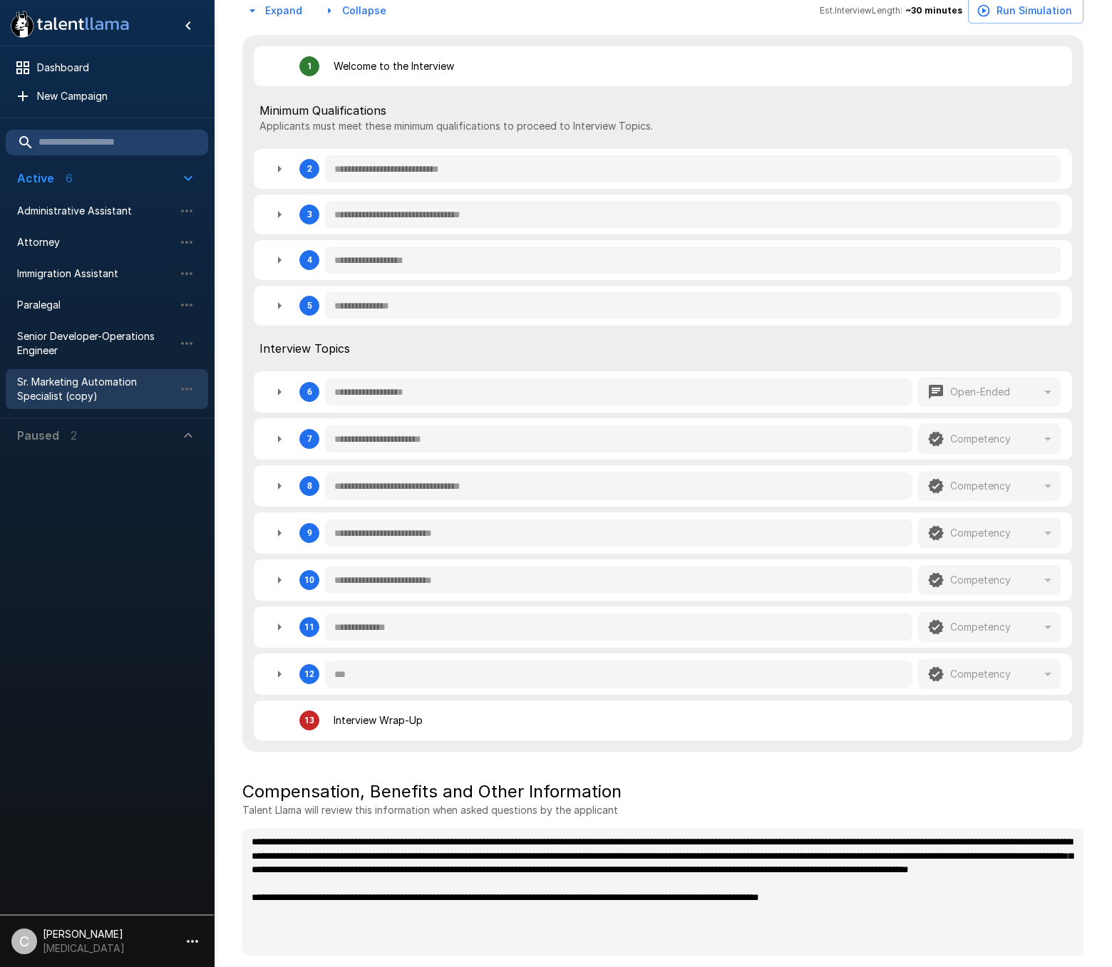
click at [269, 579] on button "button" at bounding box center [279, 580] width 29 height 29
type textarea "*"
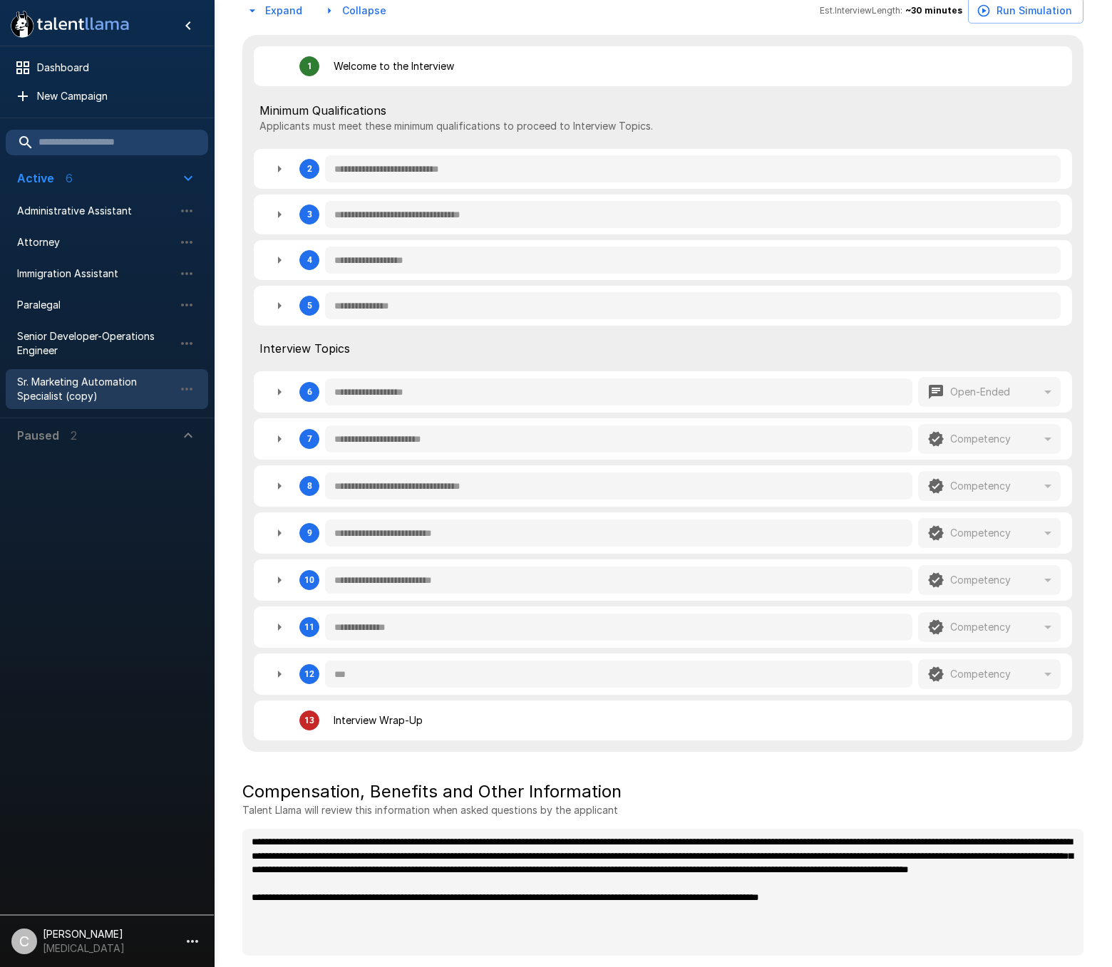
type textarea "*"
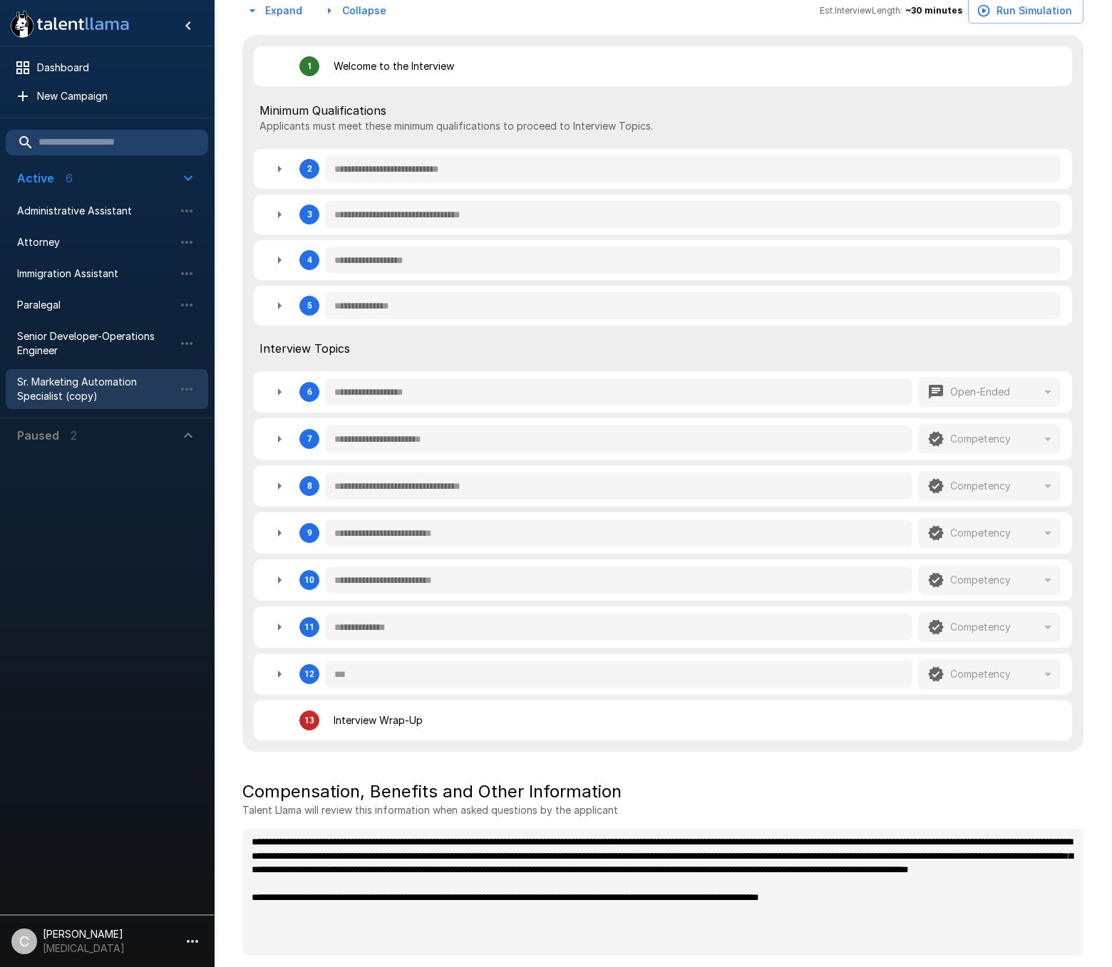
type textarea "*"
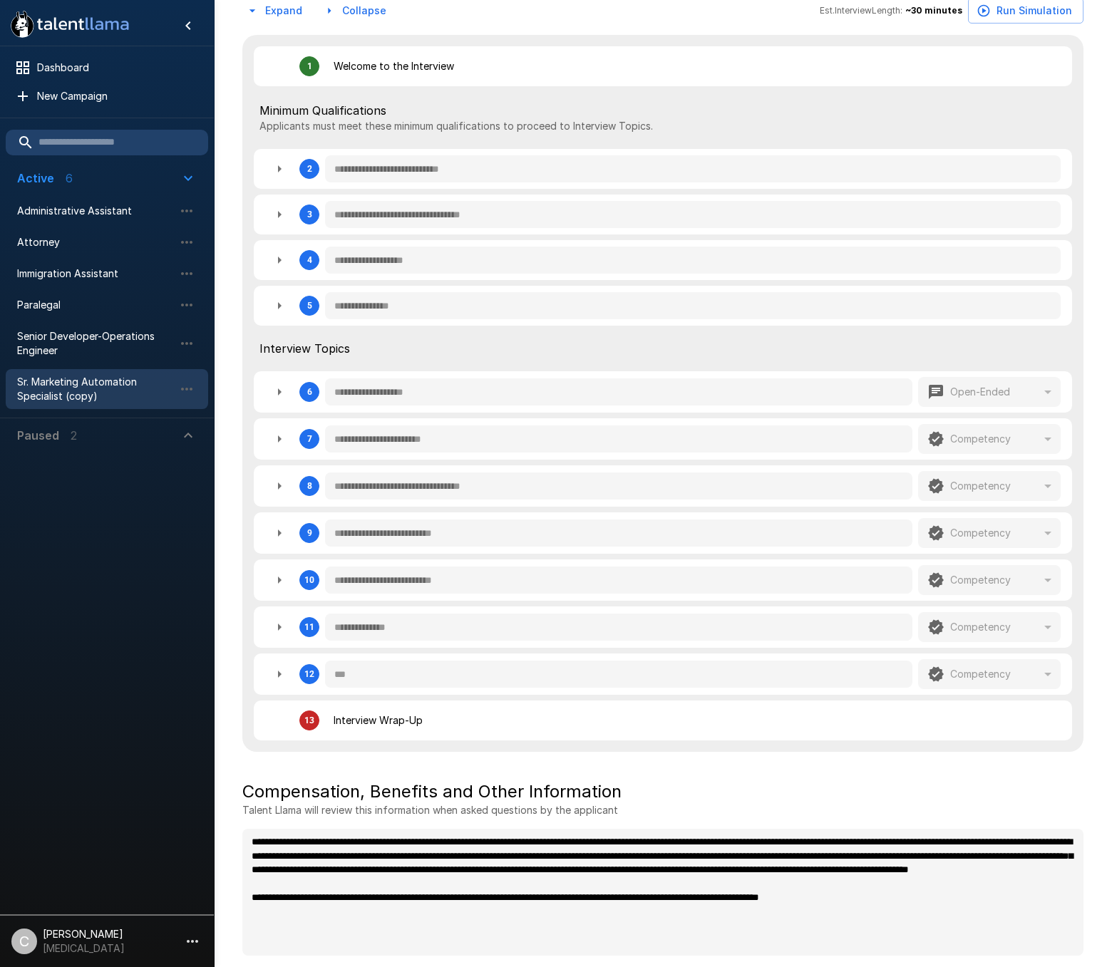
type textarea "*"
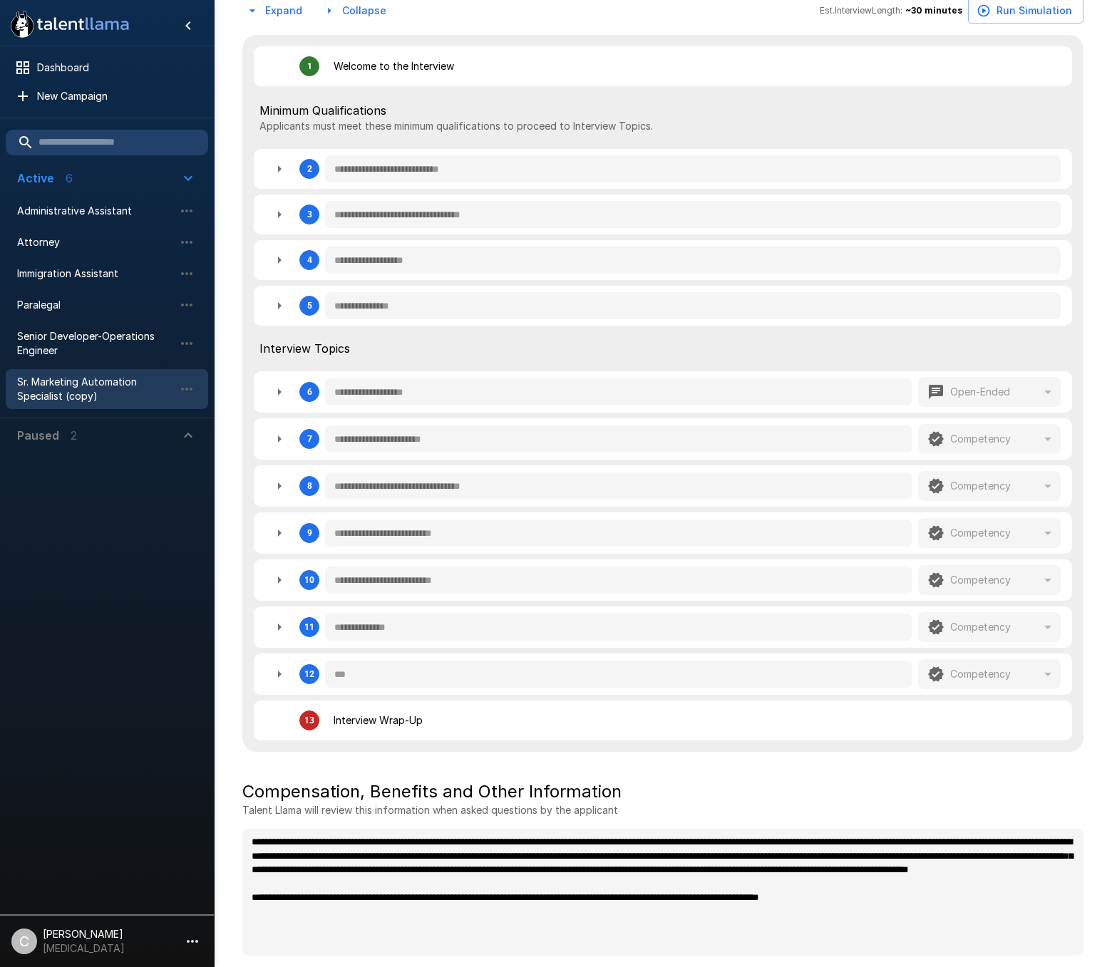
type textarea "*"
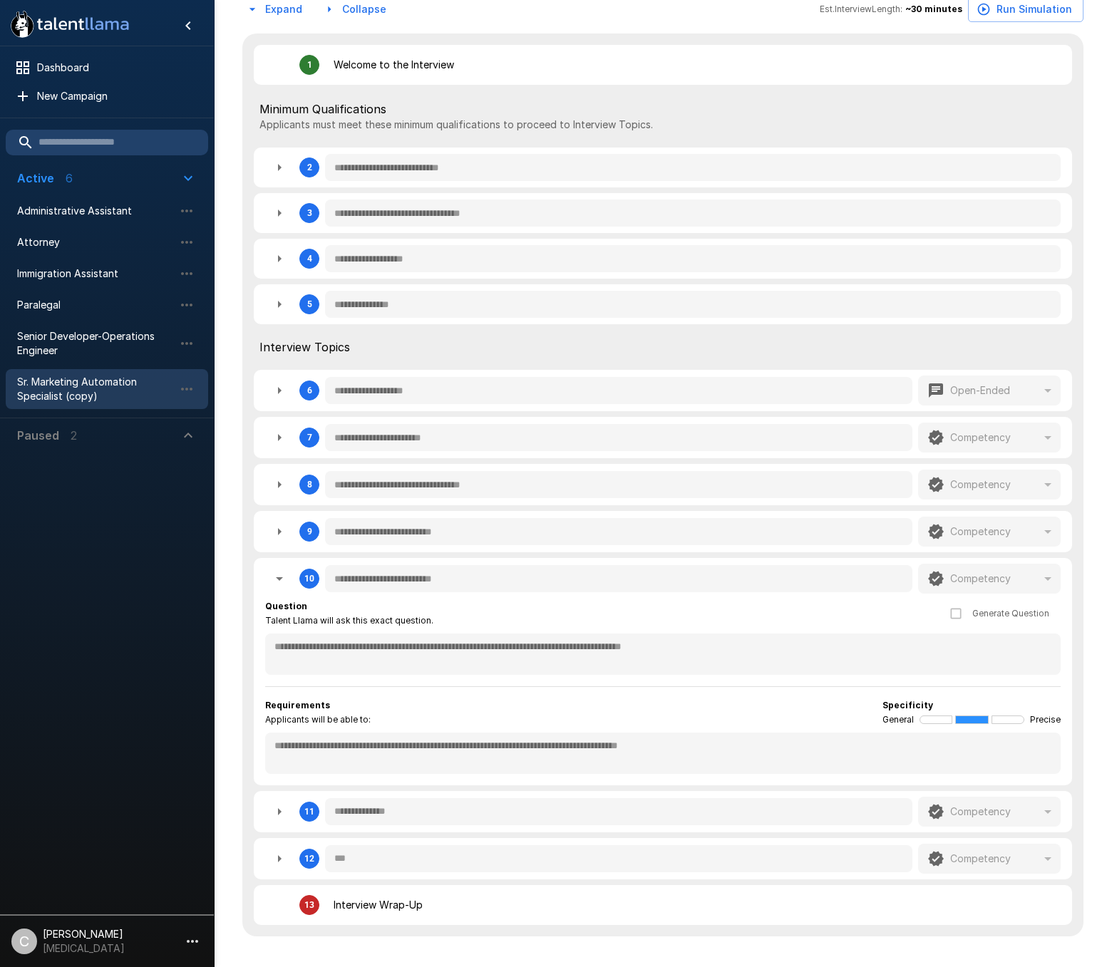
click at [277, 528] on icon "button" at bounding box center [279, 531] width 17 height 17
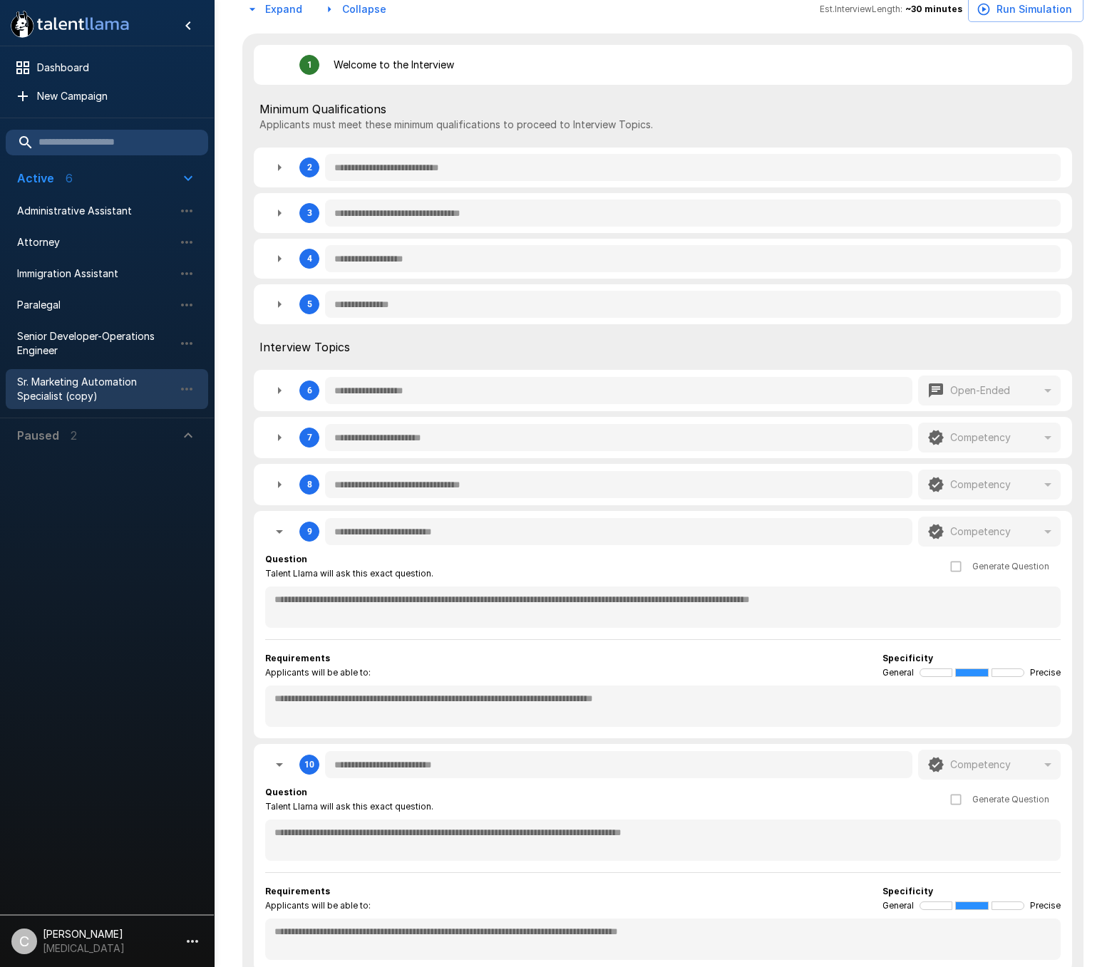
type textarea "*"
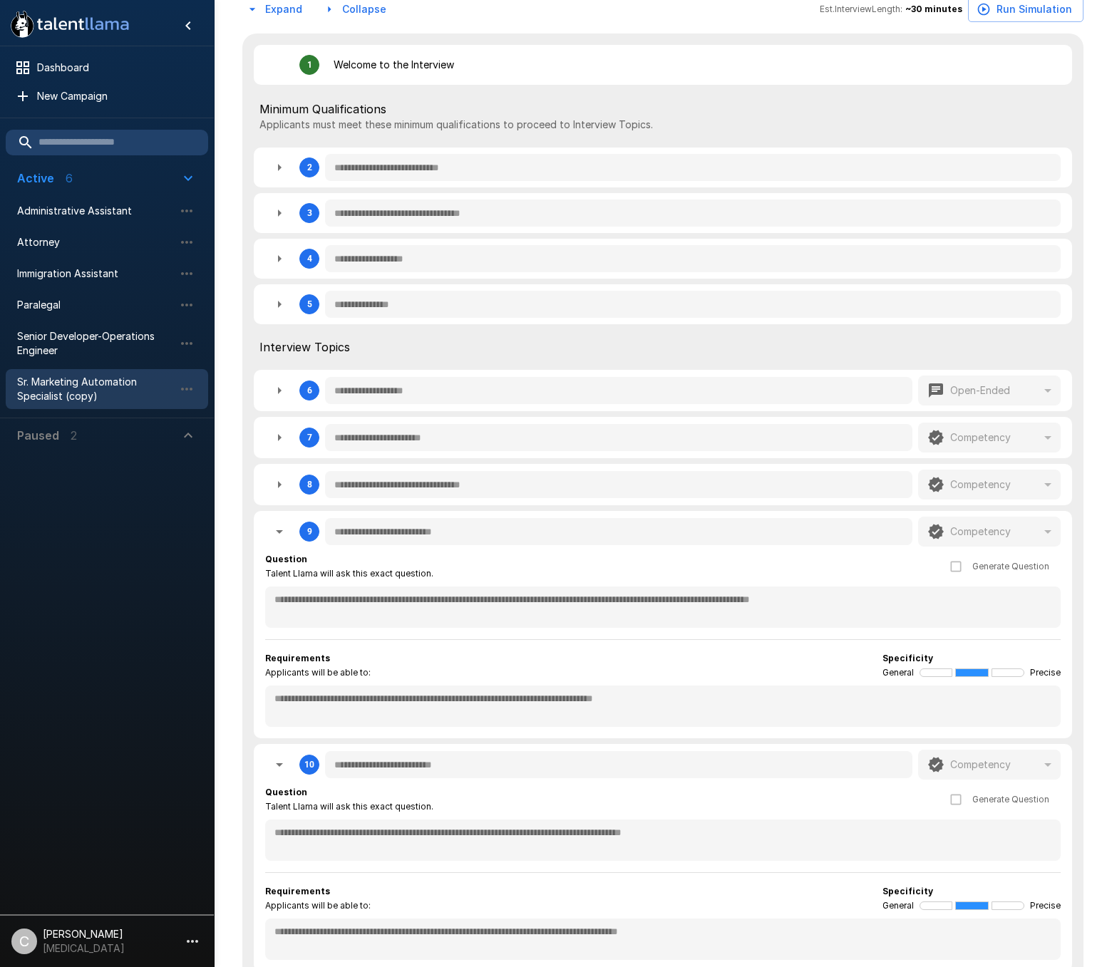
type textarea "*"
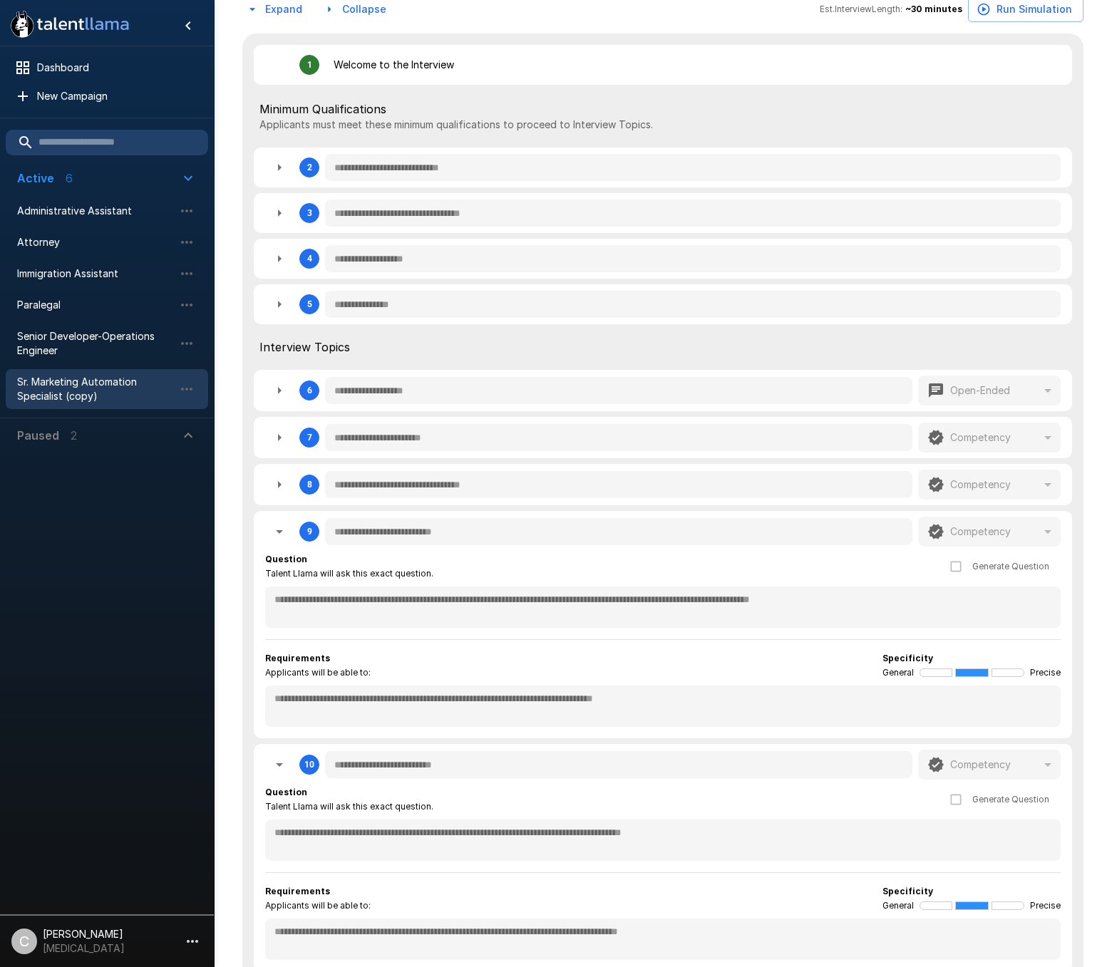
type textarea "*"
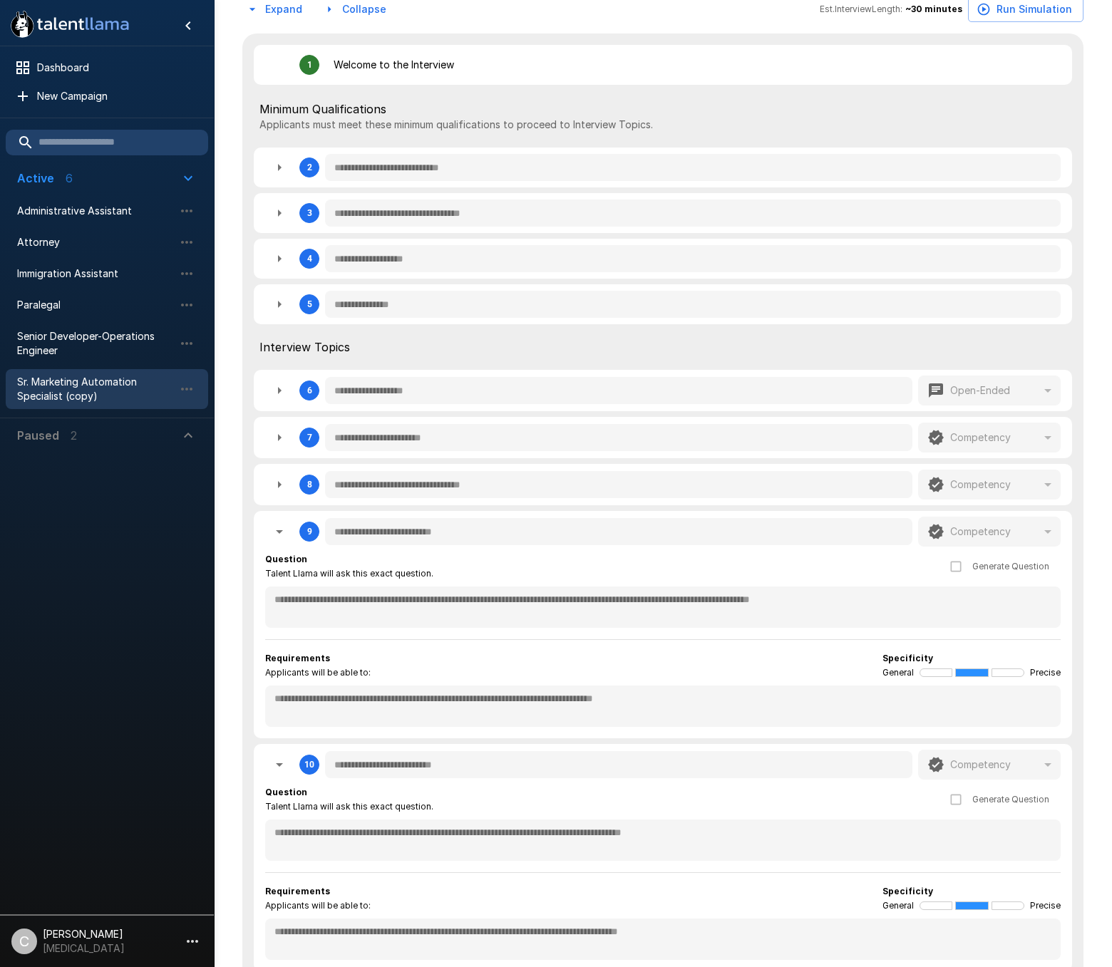
type textarea "*"
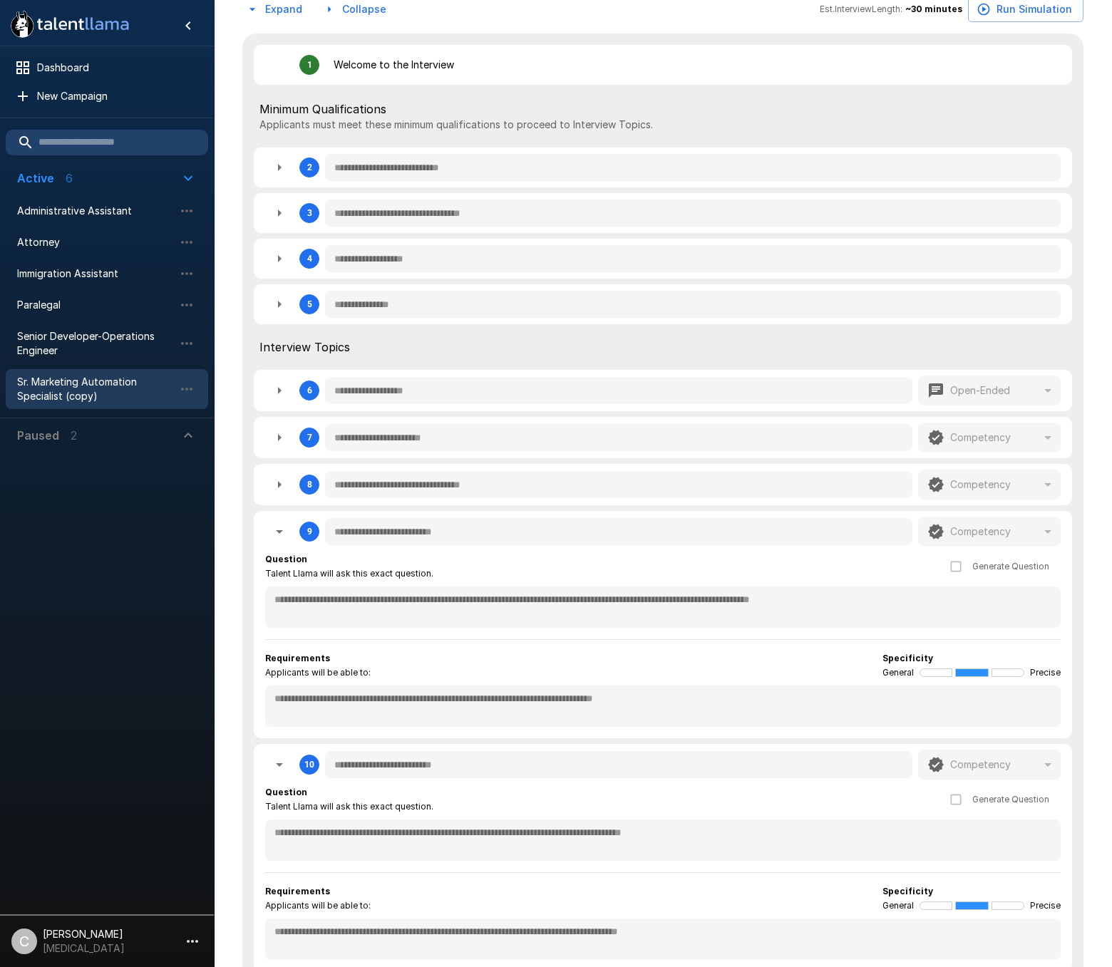
type textarea "*"
click at [280, 533] on icon "button" at bounding box center [279, 532] width 7 height 4
type textarea "*"
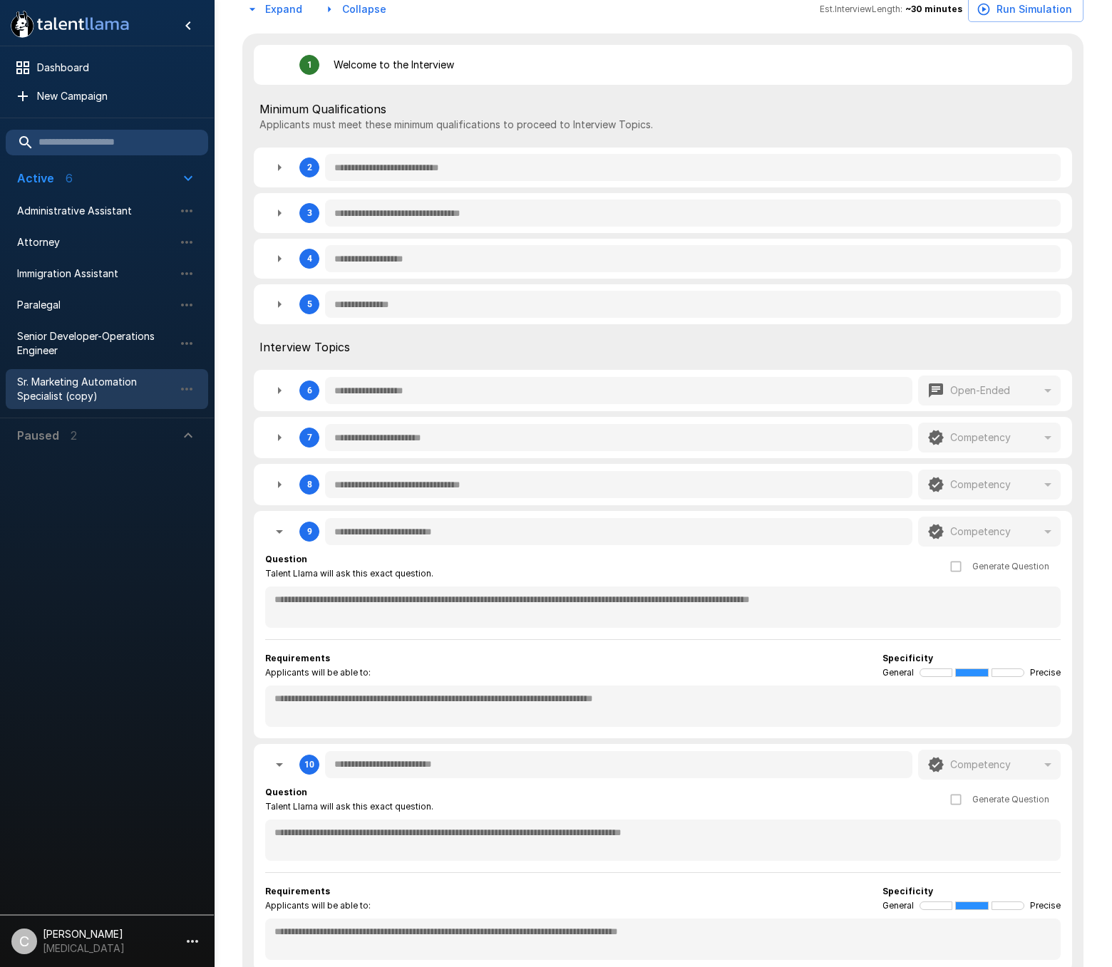
type textarea "*"
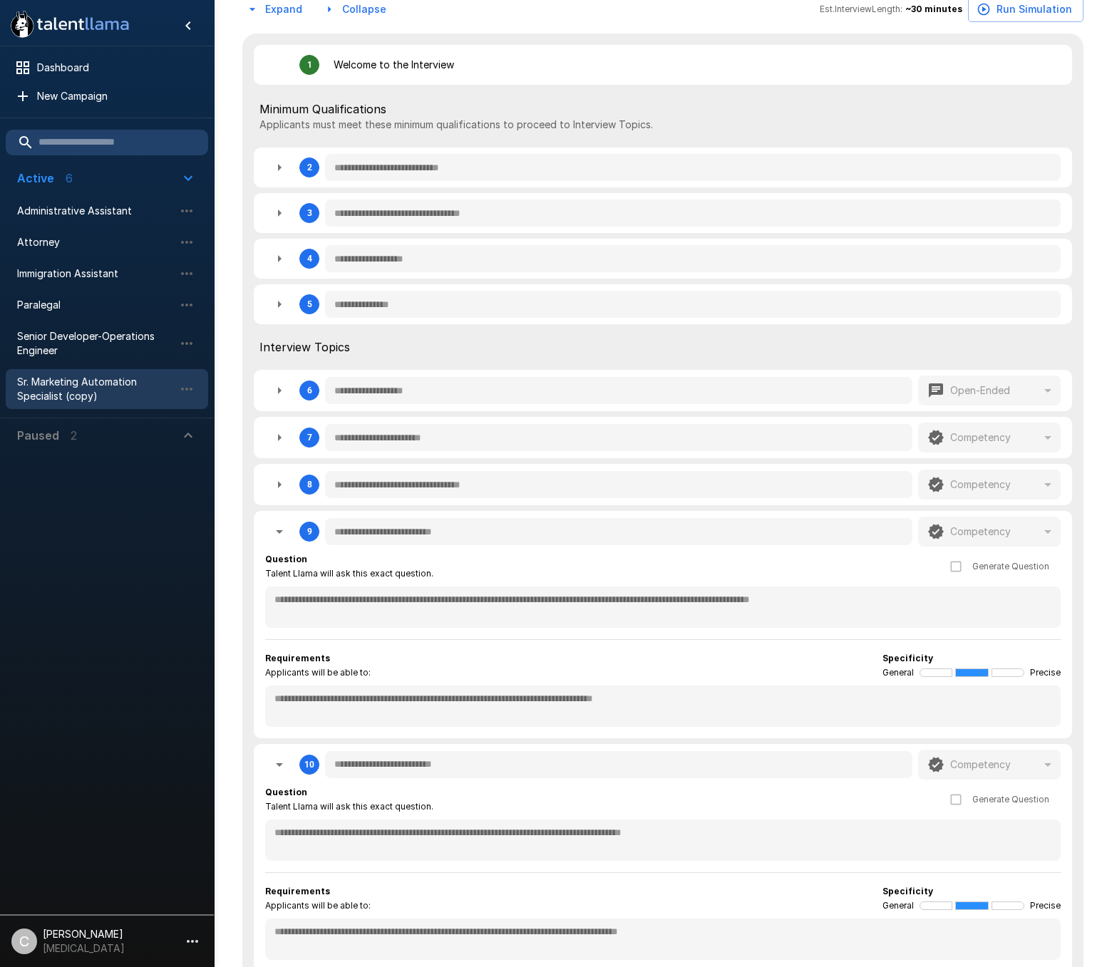
type textarea "*"
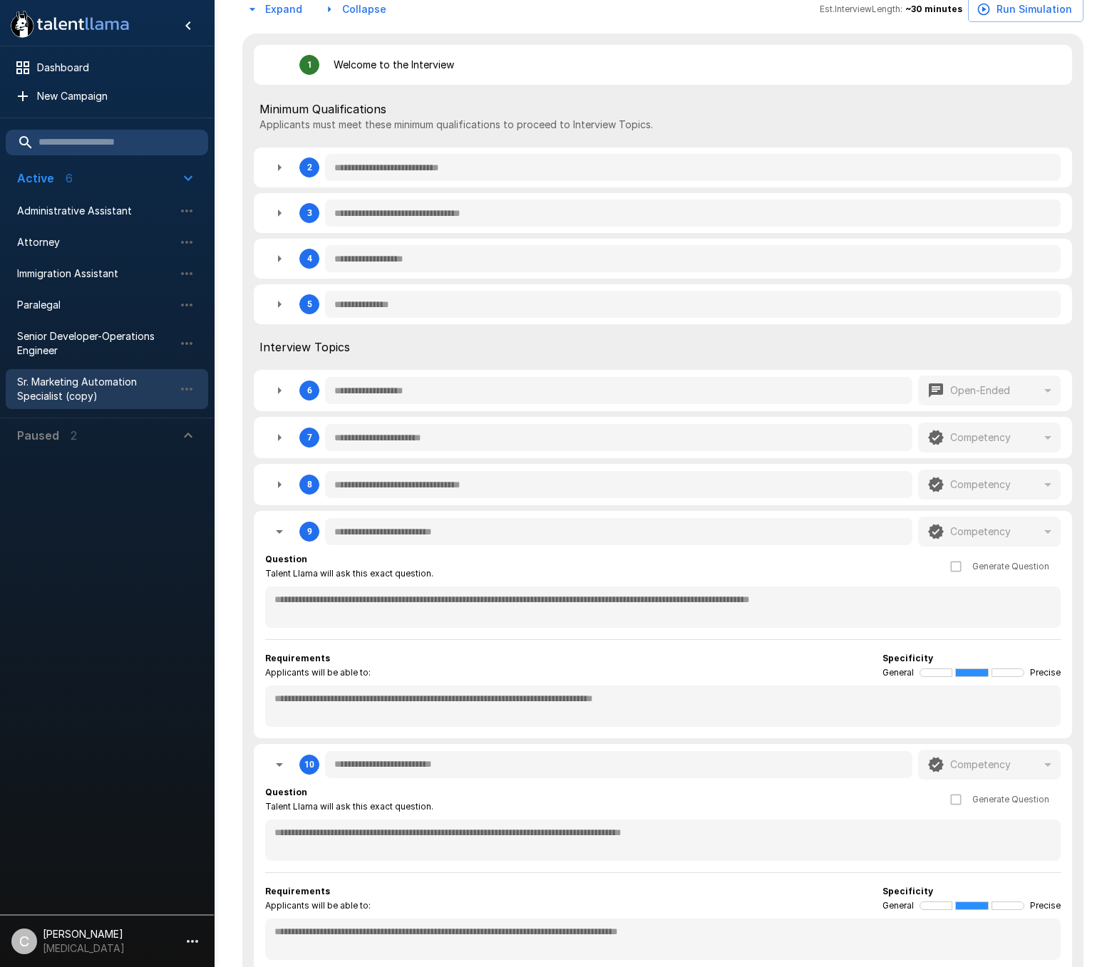
type textarea "*"
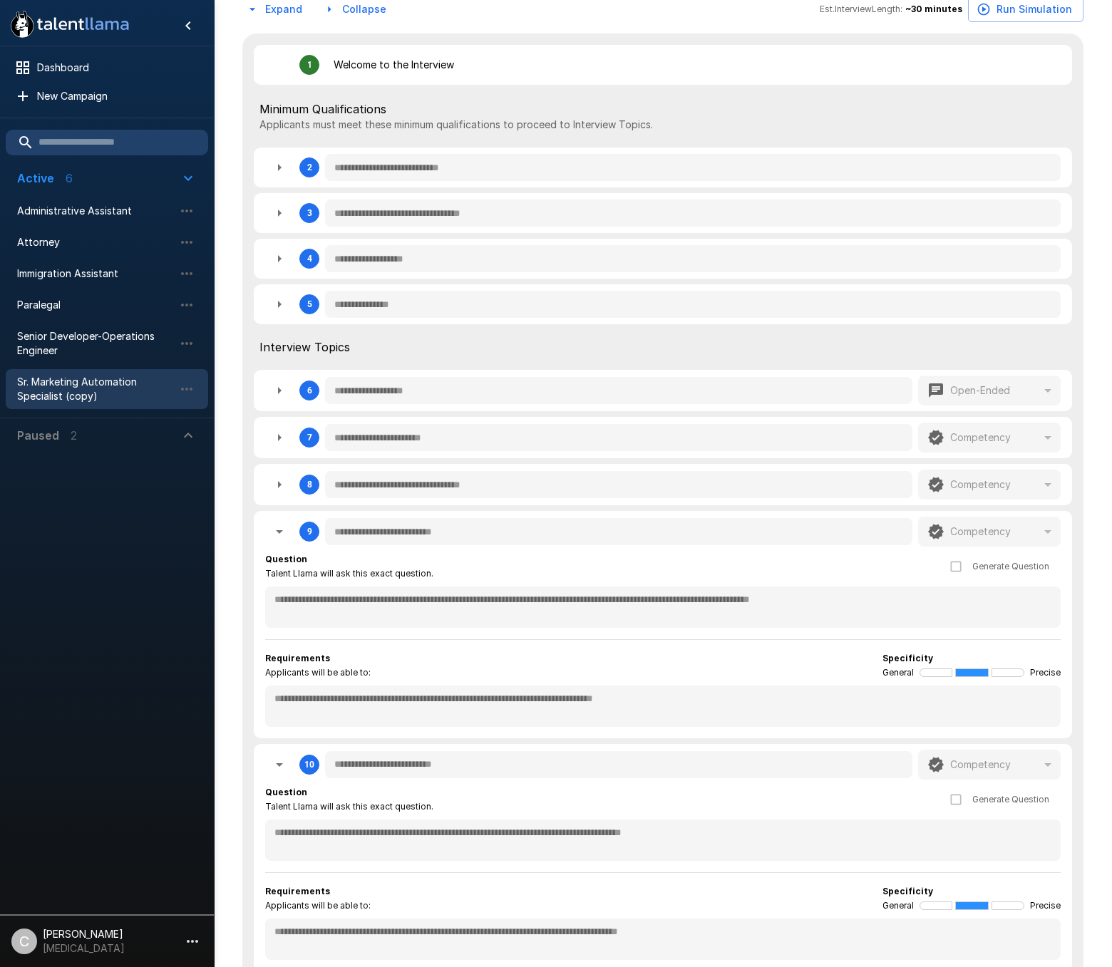
type textarea "*"
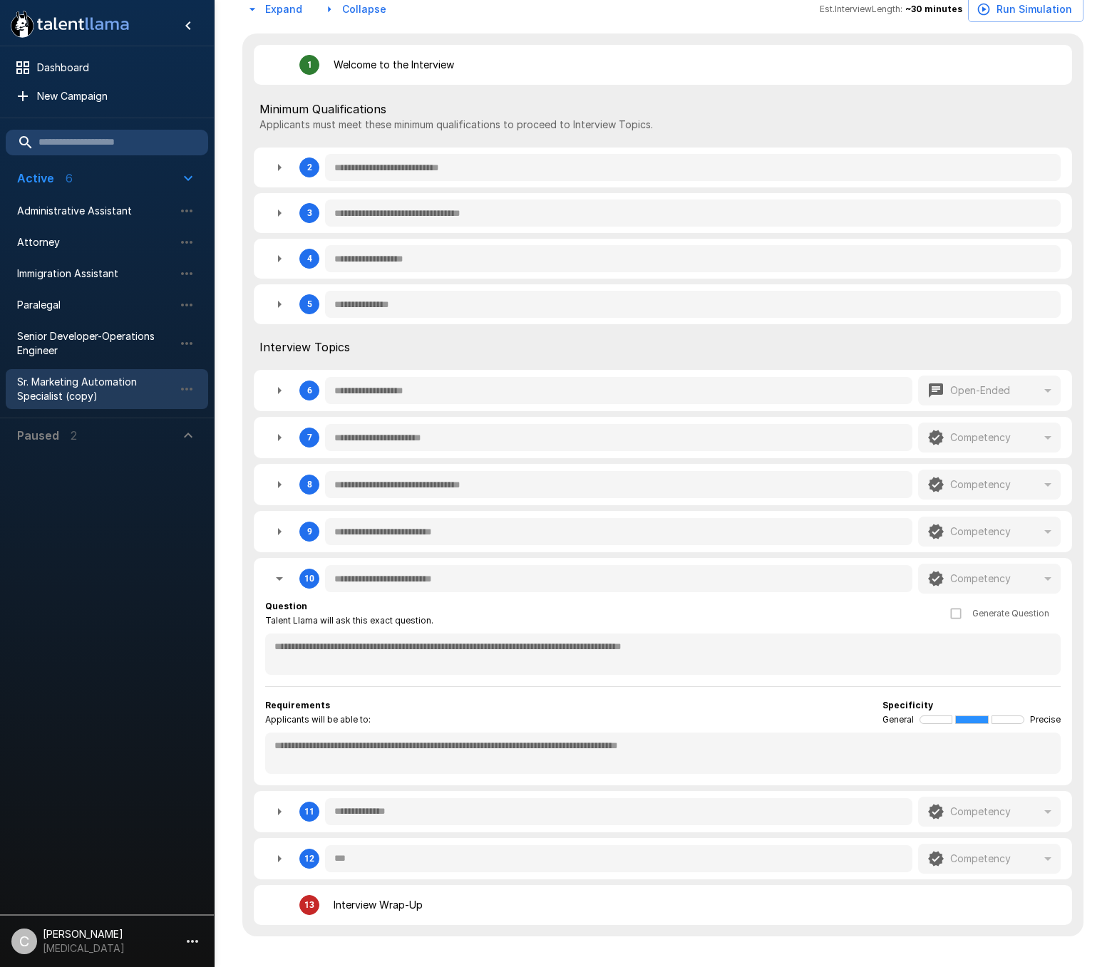
click at [274, 809] on icon "button" at bounding box center [279, 811] width 17 height 17
type textarea "*"
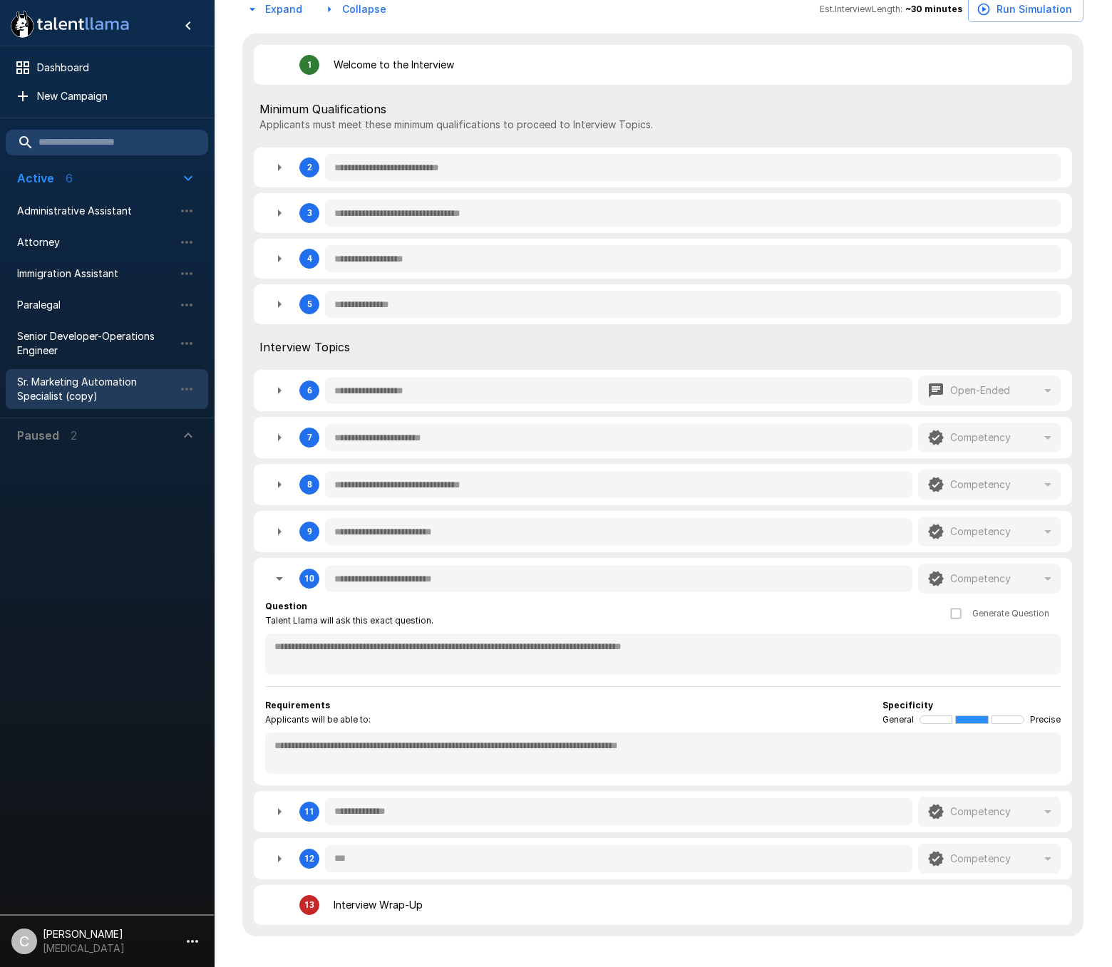
type textarea "*"
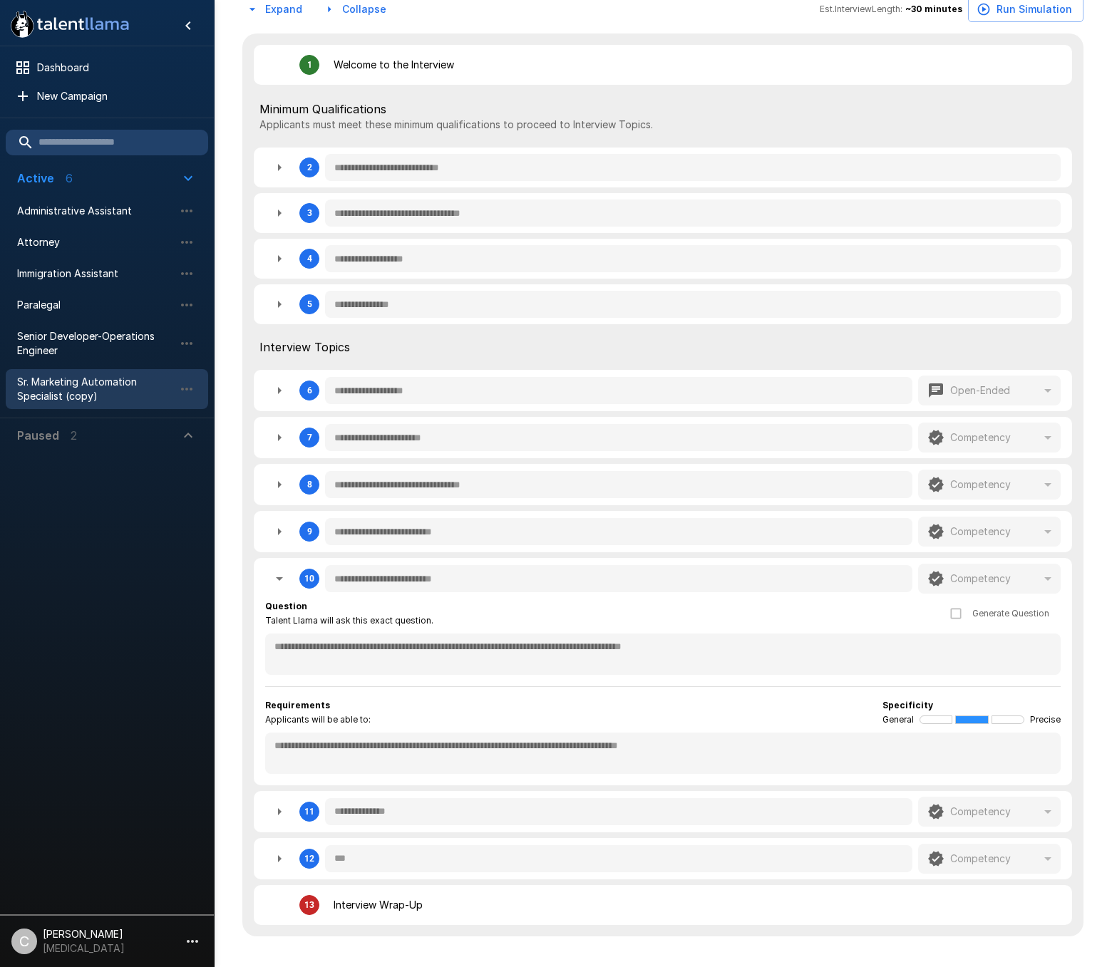
type textarea "*"
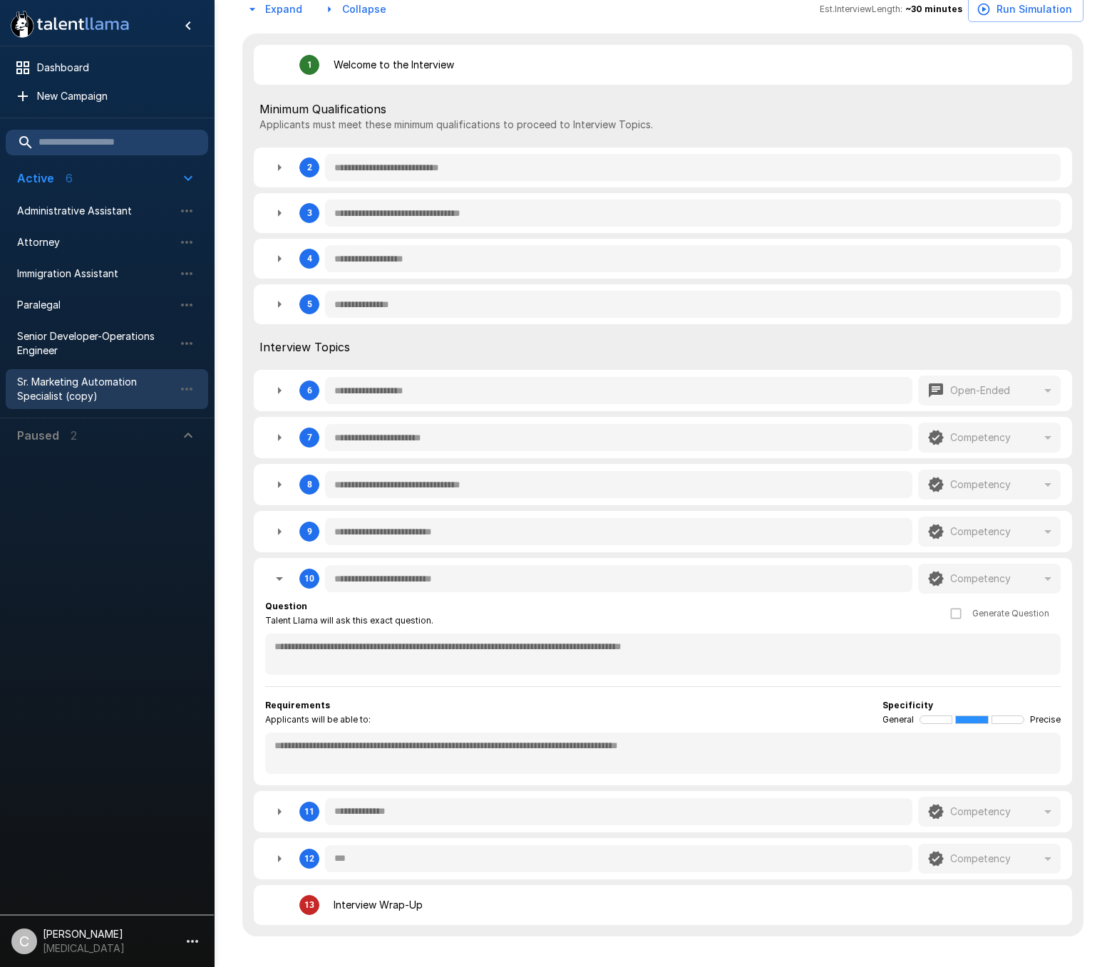
type textarea "*"
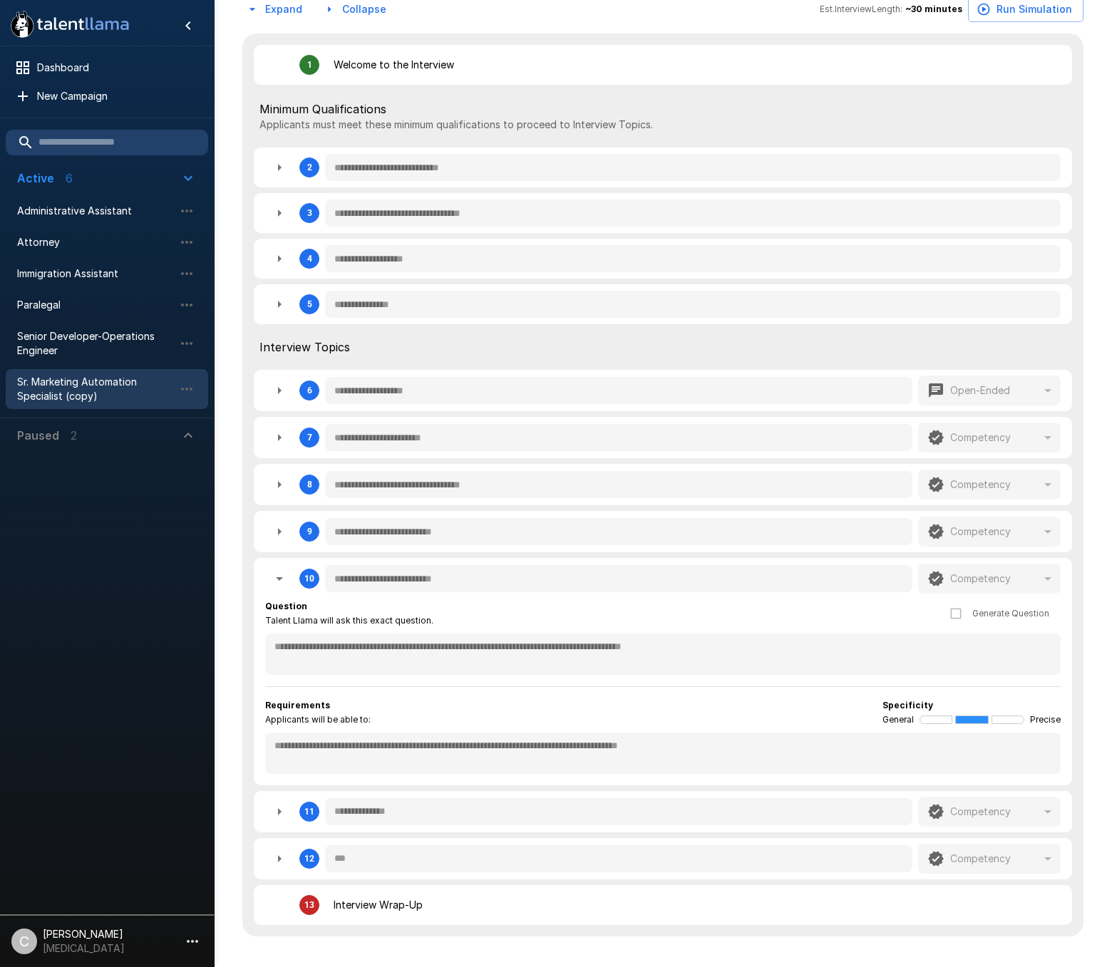
type textarea "*"
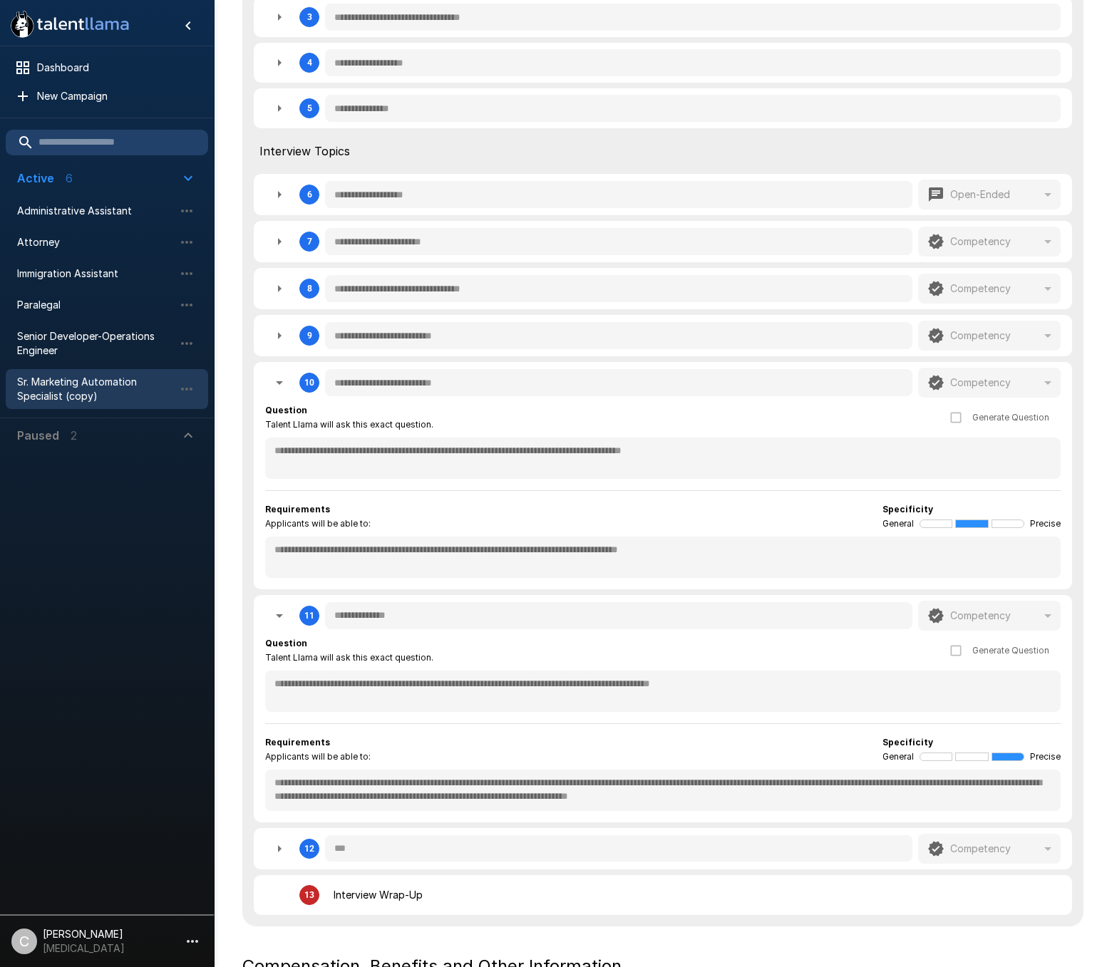
scroll to position [553, 0]
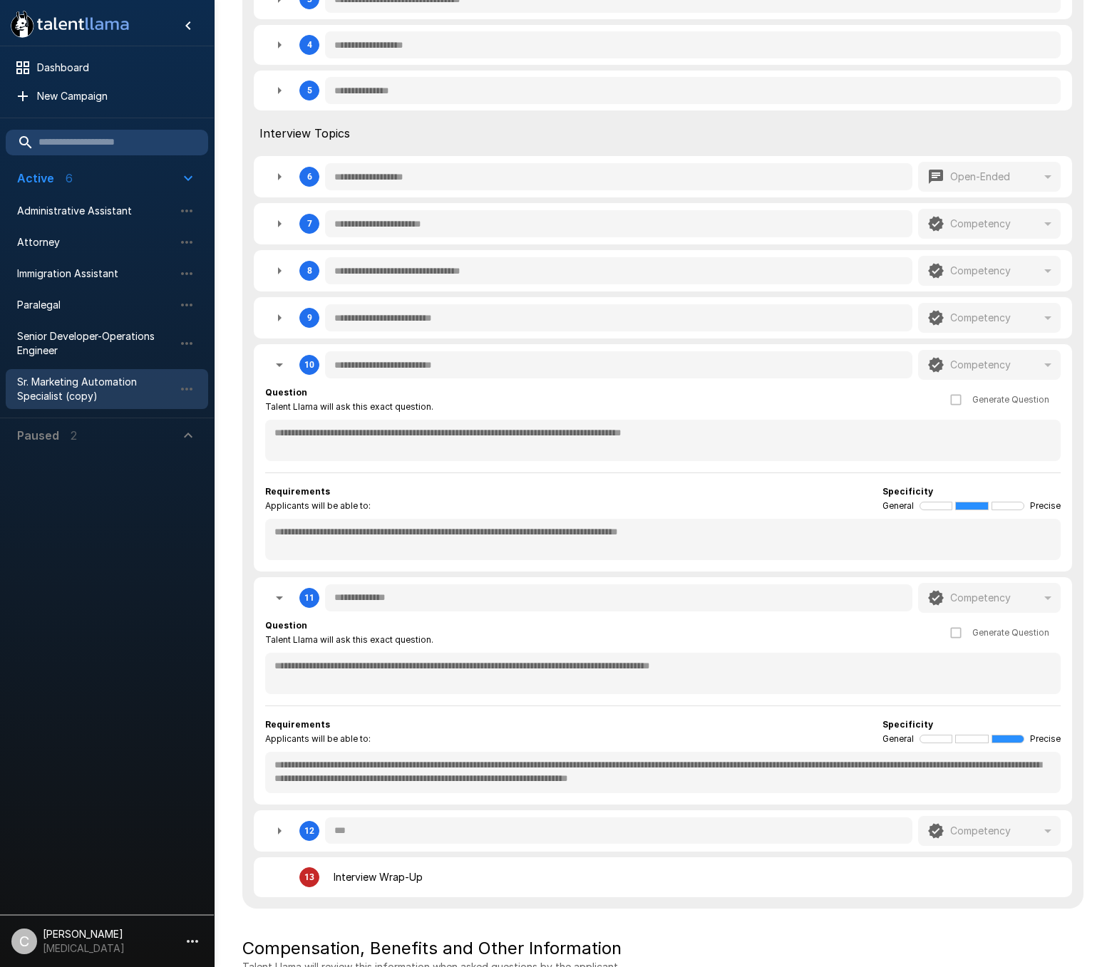
click at [275, 831] on icon "button" at bounding box center [279, 831] width 17 height 17
type textarea "*"
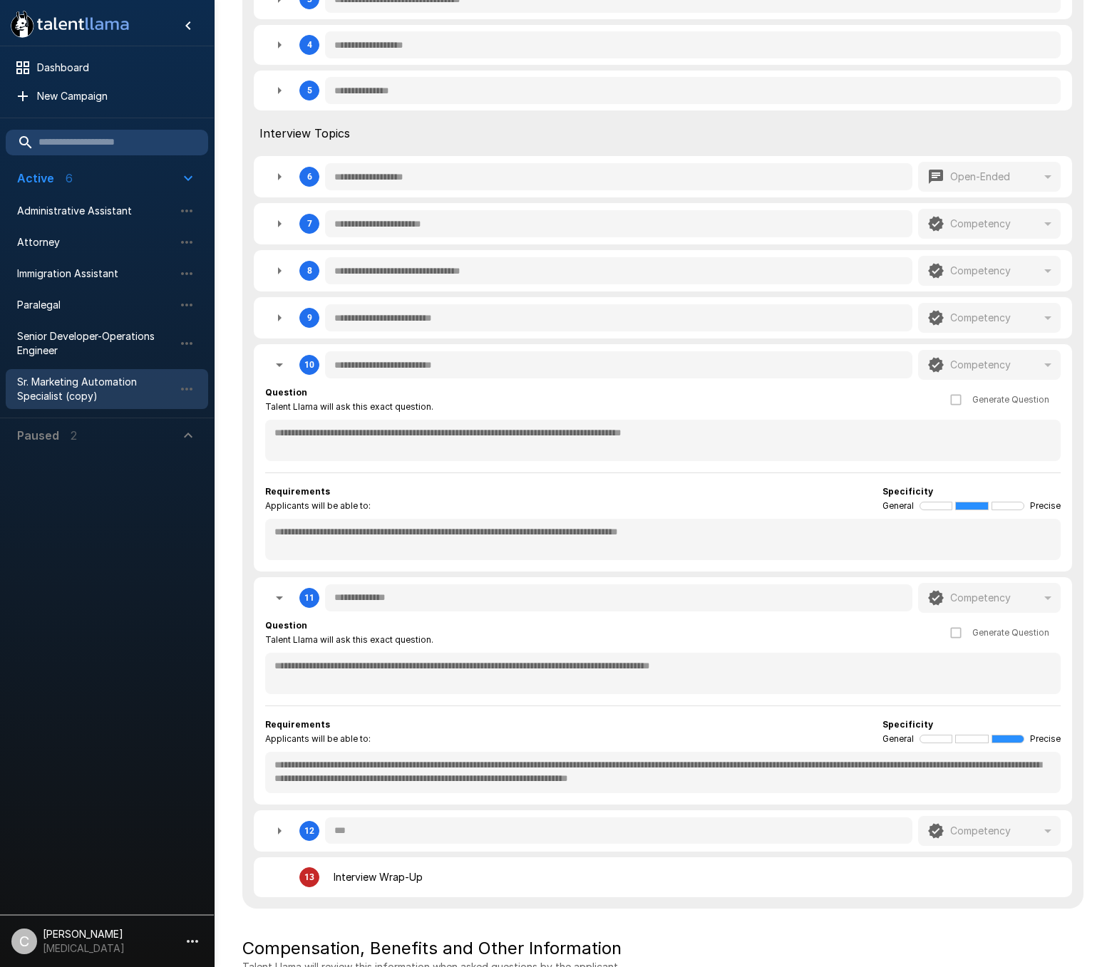
type textarea "*"
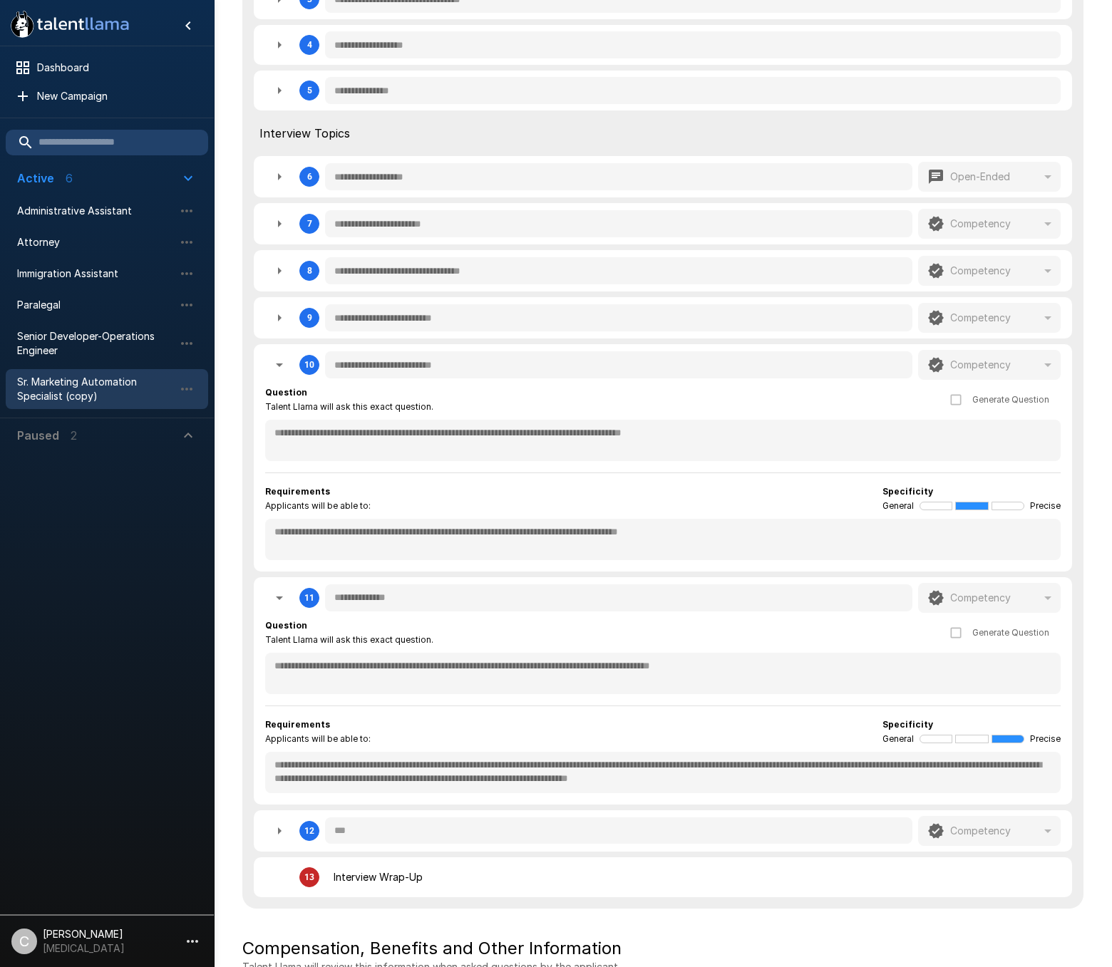
type textarea "*"
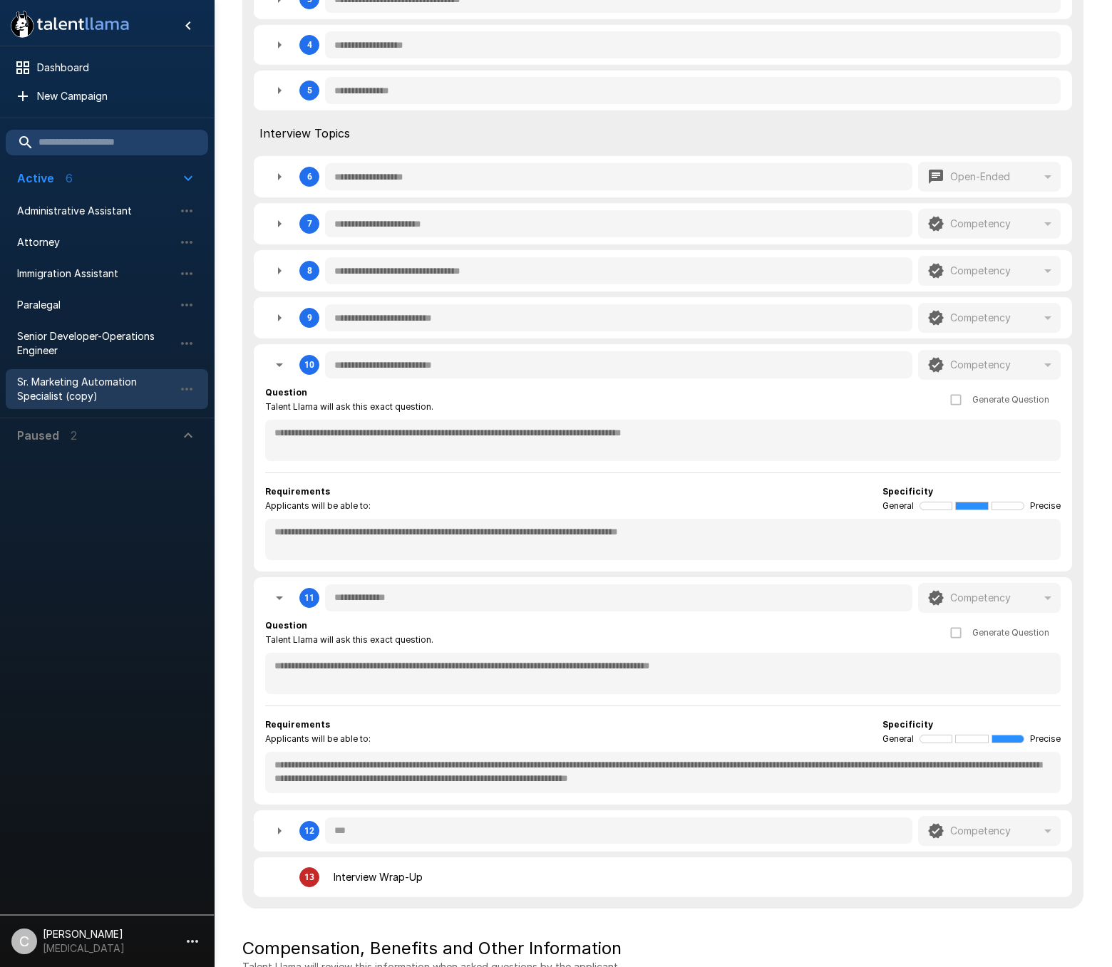
type textarea "*"
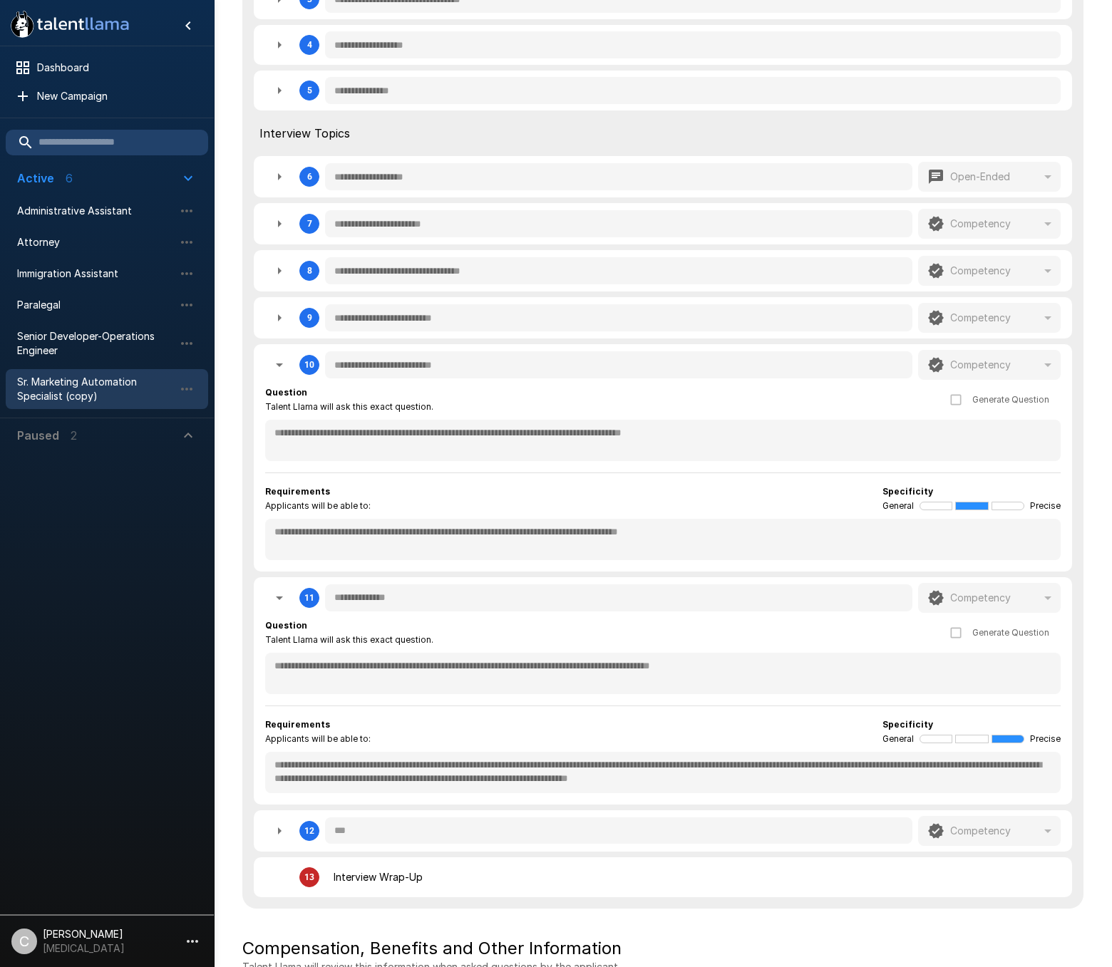
type textarea "*"
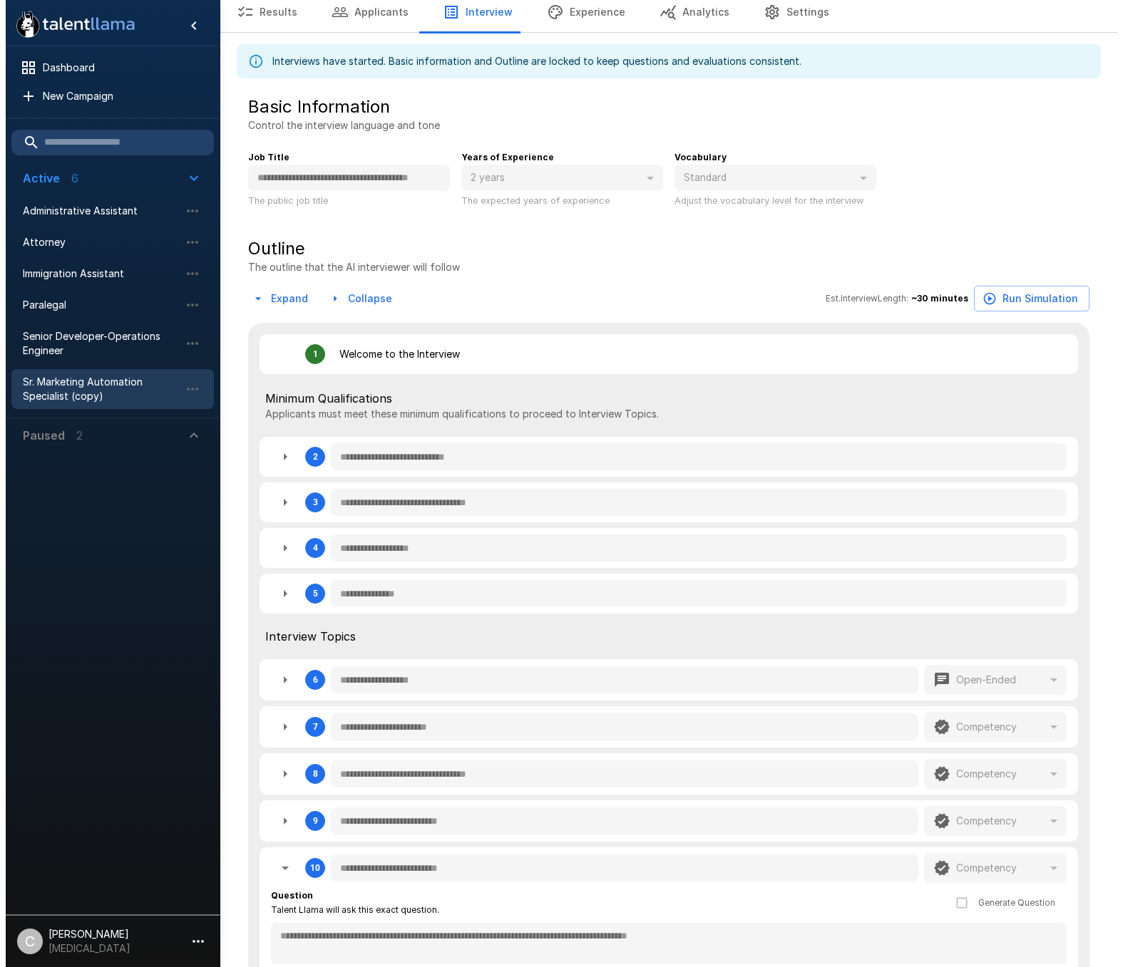
scroll to position [0, 0]
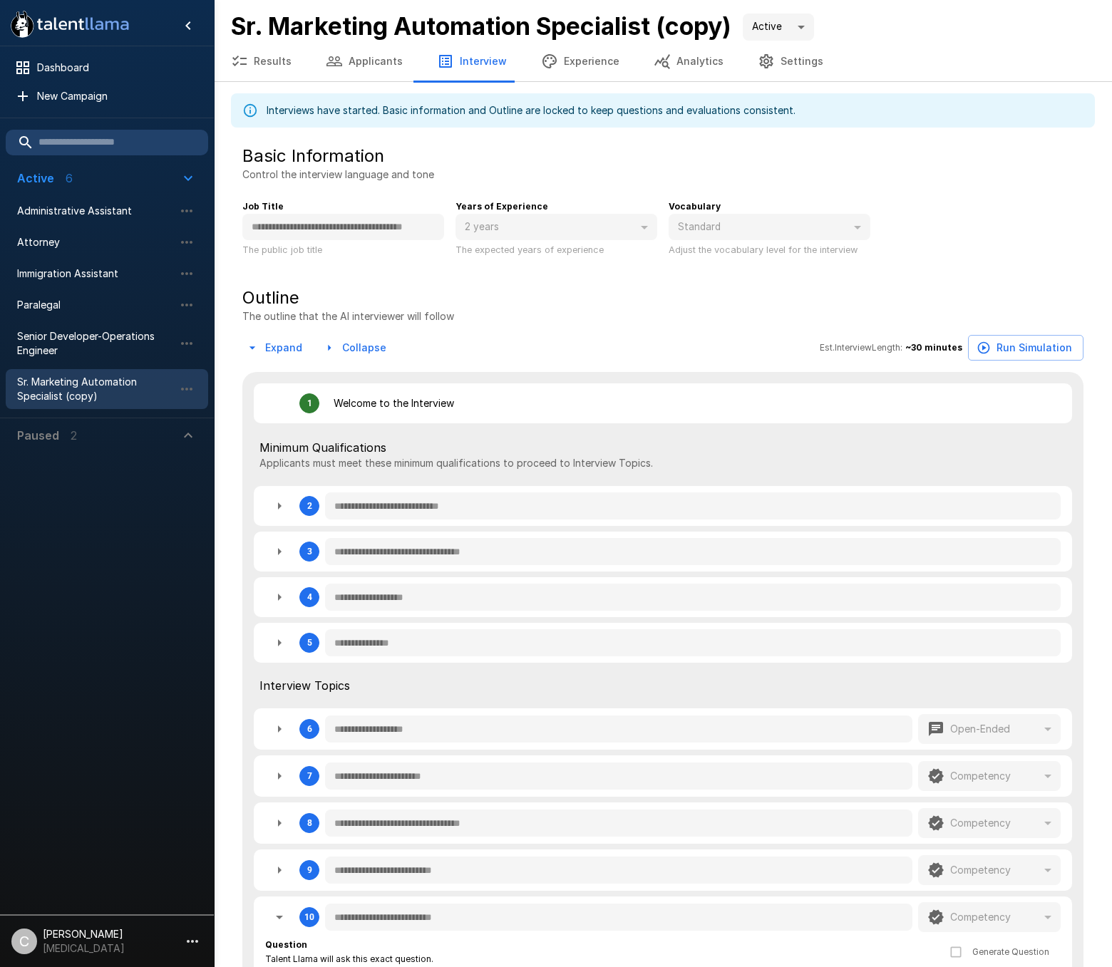
click at [579, 325] on div "**********" at bounding box center [662, 967] width 841 height 1360
click at [277, 75] on button "Results" at bounding box center [261, 61] width 95 height 40
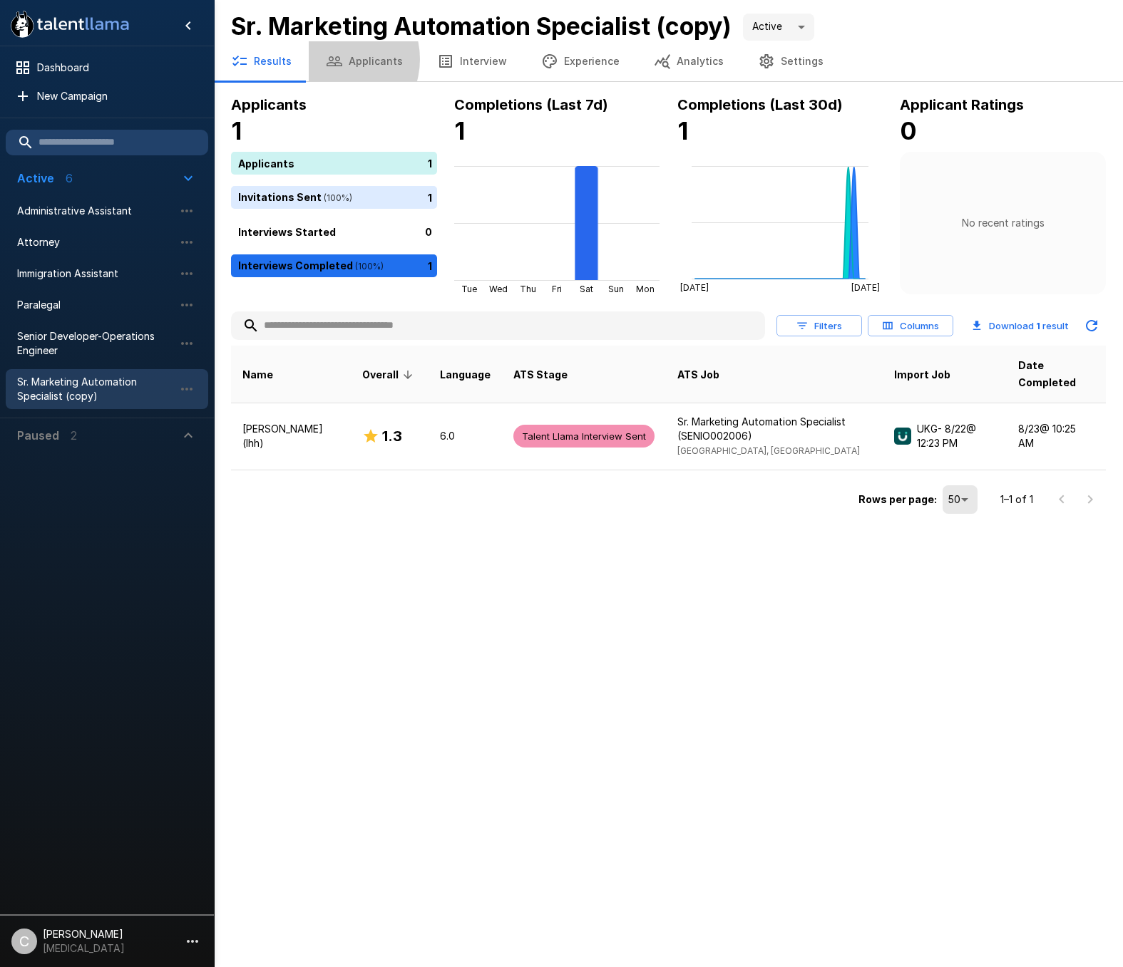
click at [332, 59] on icon "button" at bounding box center [334, 61] width 17 height 17
